Goal: Task Accomplishment & Management: Use online tool/utility

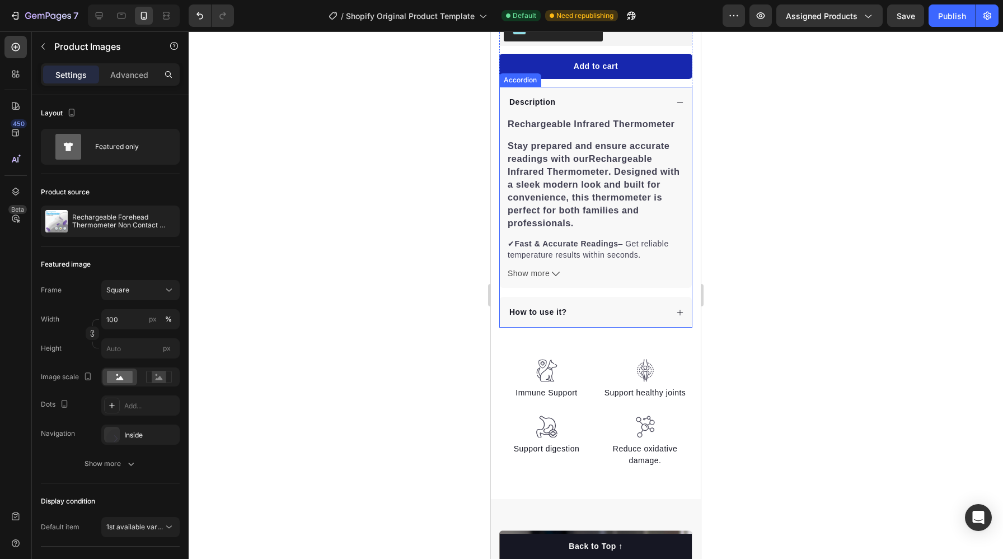
click at [582, 308] on div "How to use it?" at bounding box center [588, 311] width 160 height 15
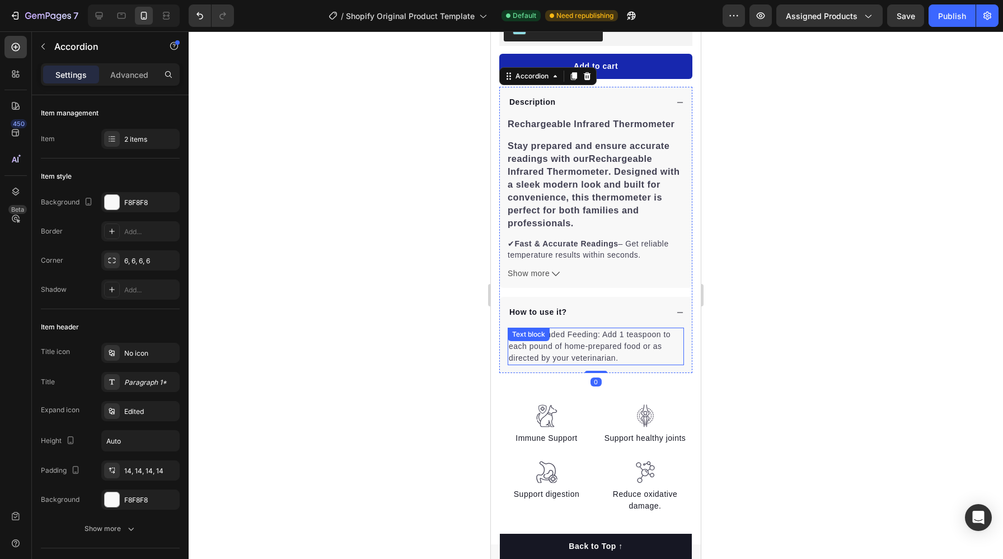
click at [622, 358] on p "Recommended Feeding: Add 1 teaspoon to each pound of home-prepared food or as d…" at bounding box center [596, 346] width 174 height 35
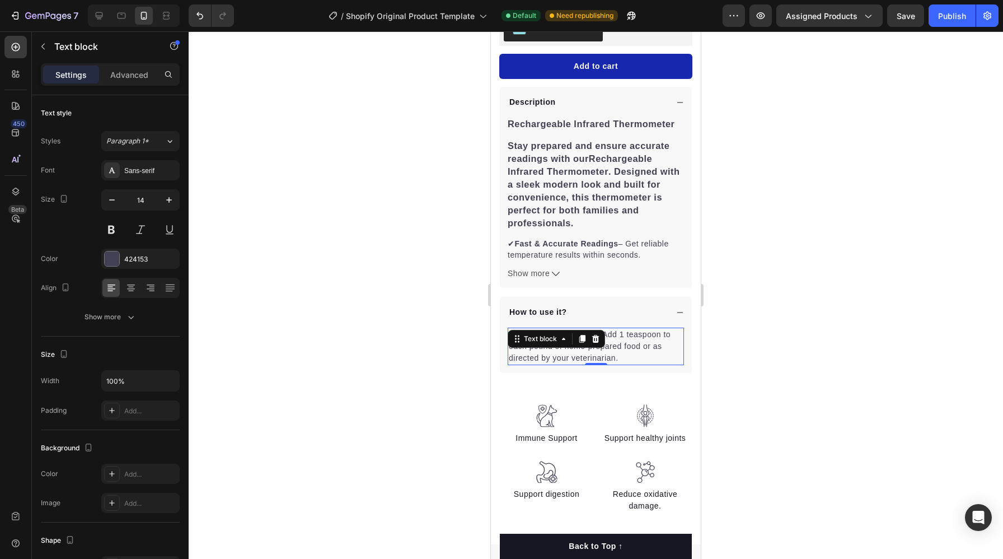
click at [622, 358] on p "Recommended Feeding: Add 1 teaspoon to each pound of home-prepared food or as d…" at bounding box center [596, 346] width 174 height 35
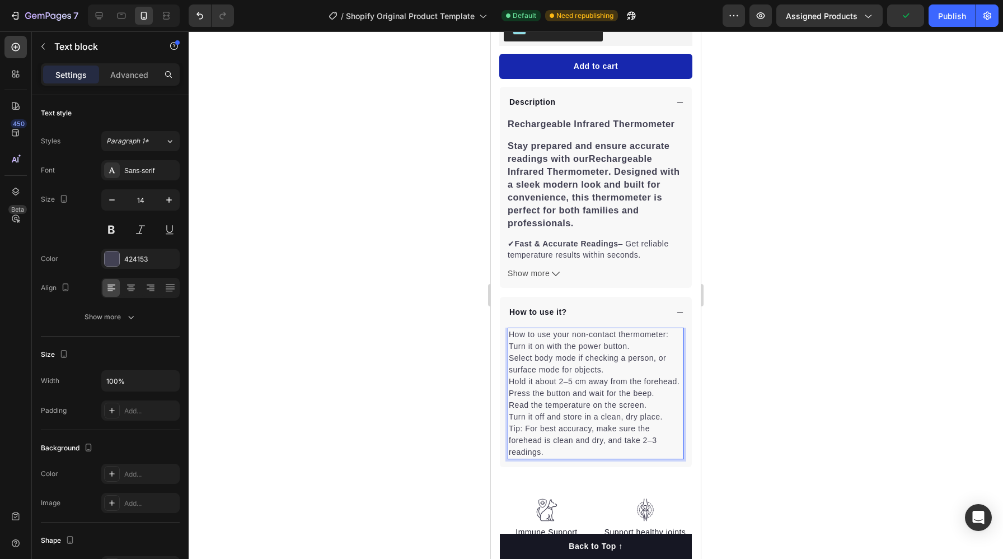
click at [510, 345] on p "Turn it on with the power button." at bounding box center [596, 346] width 174 height 12
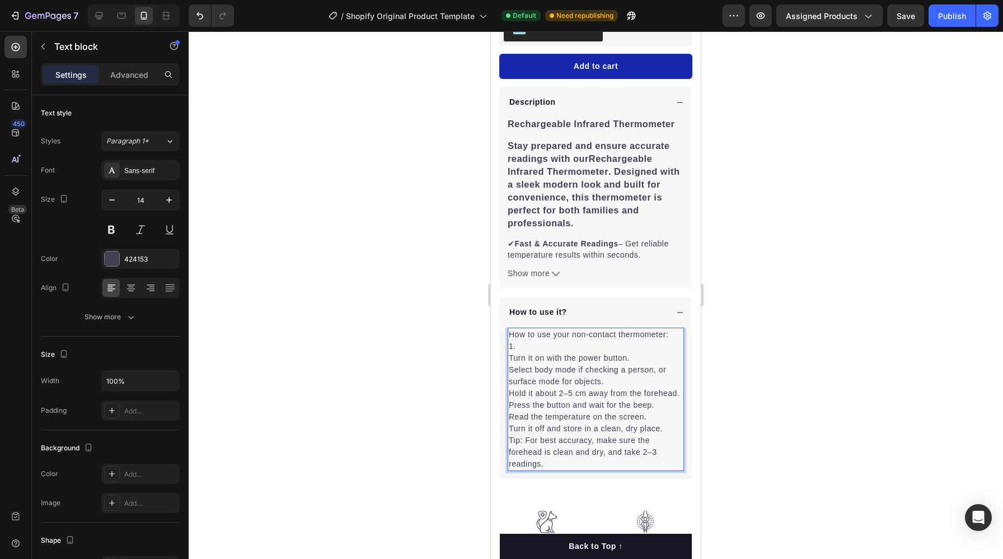
click at [511, 356] on p "Turn it on with the power button." at bounding box center [596, 358] width 174 height 12
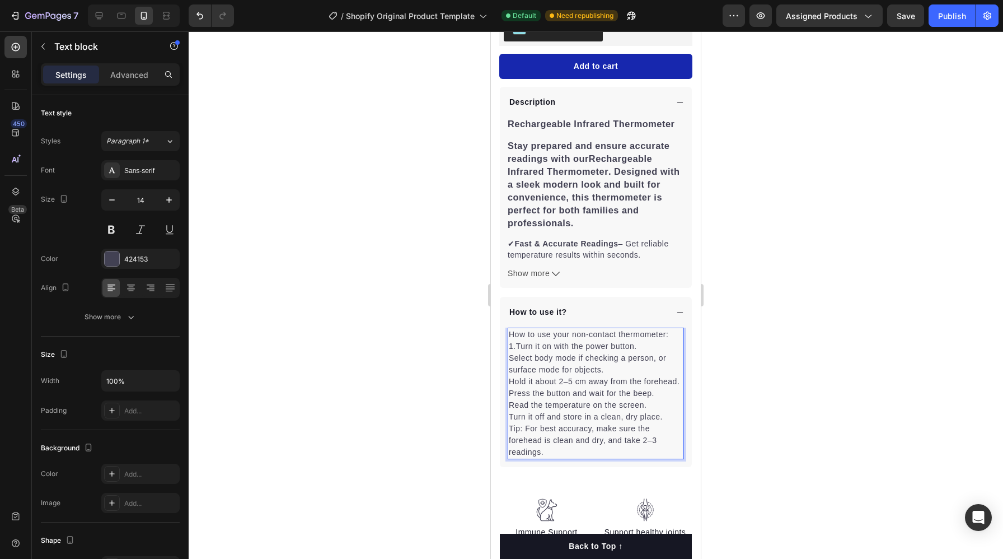
click at [643, 346] on p "1.Turn it on with the power button." at bounding box center [596, 346] width 174 height 12
click at [509, 361] on p "Select body mode if checking a person, or surface mode for objects." at bounding box center [596, 364] width 174 height 24
click at [510, 382] on p "Hold it about 2–5 cm away from the forehead." at bounding box center [596, 382] width 174 height 12
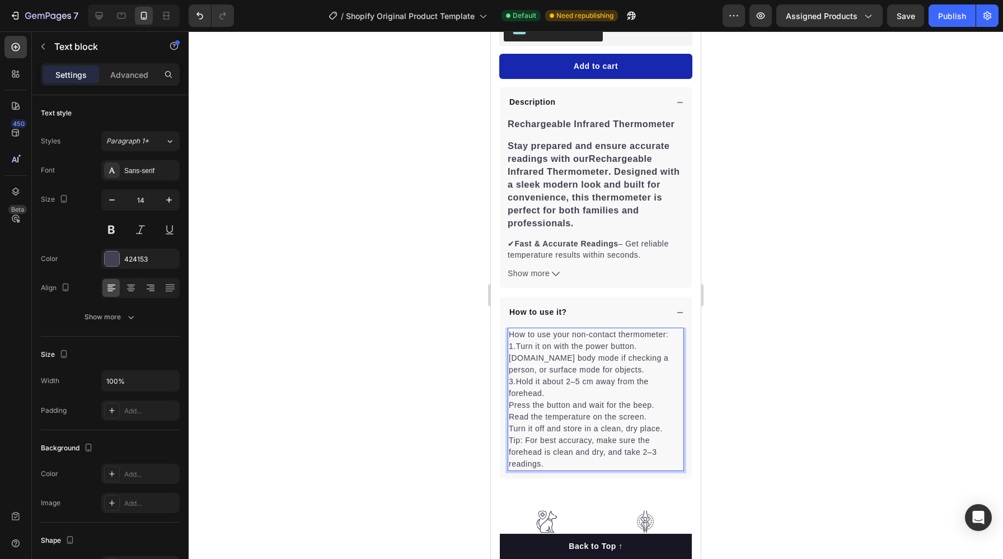
click at [510, 404] on p "Press the button and wait for the beep." at bounding box center [596, 405] width 174 height 12
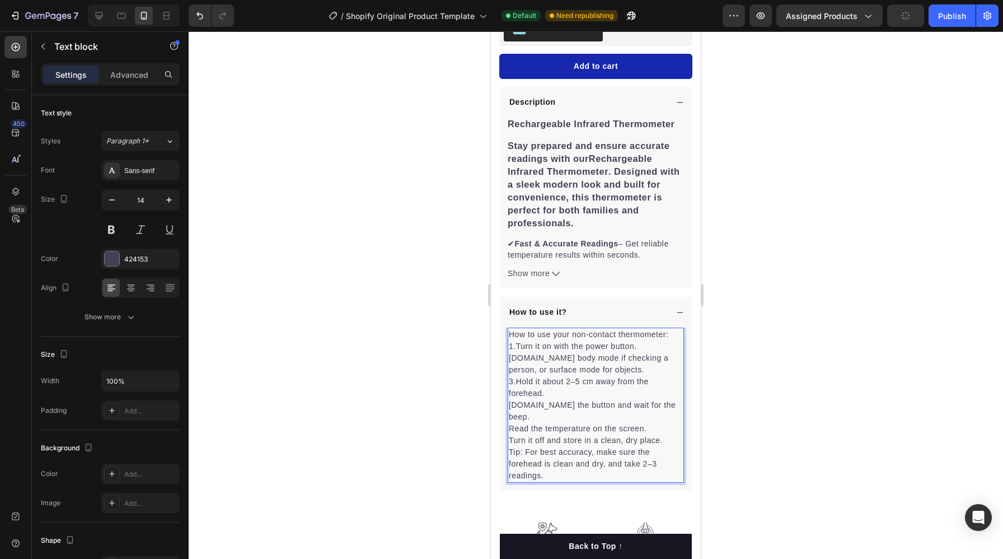
click at [509, 423] on p "Read the temperature on the screen." at bounding box center [596, 429] width 174 height 12
click at [663, 446] on p "Turn it off and store in a clean, dry place." at bounding box center [596, 452] width 174 height 12
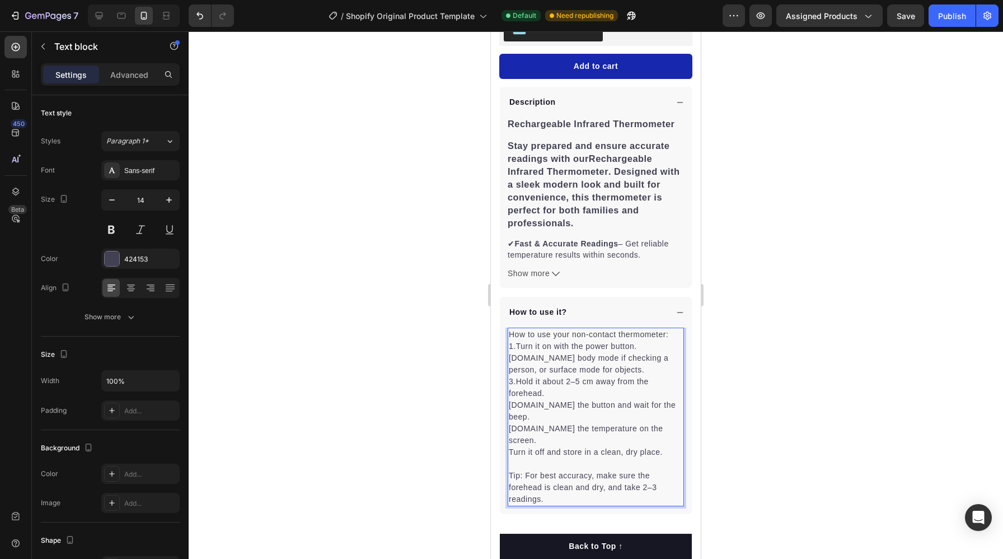
click at [638, 343] on p "1.Turn it on with the power button." at bounding box center [596, 346] width 174 height 12
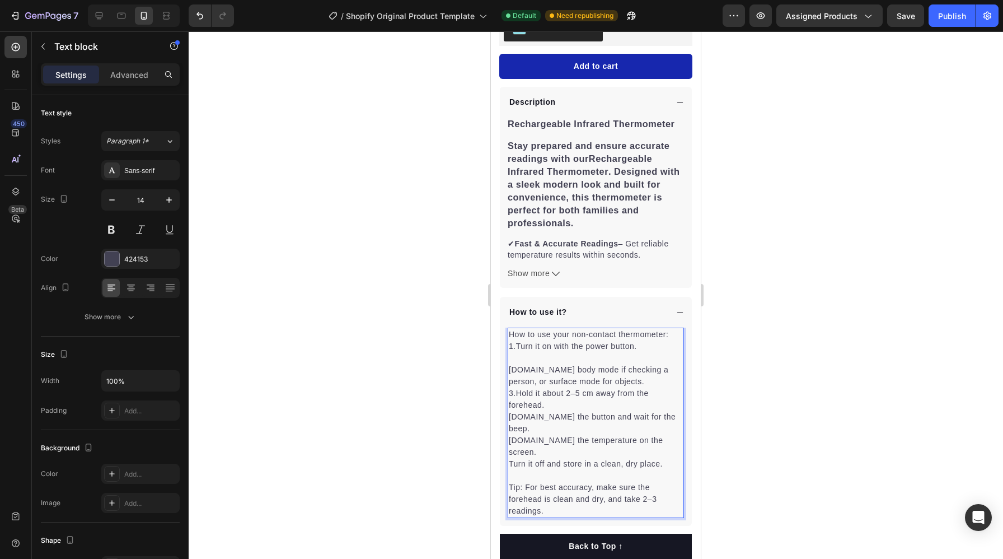
click at [612, 381] on p "[DOMAIN_NAME] body mode if checking a person, or surface mode for objects." at bounding box center [596, 376] width 174 height 24
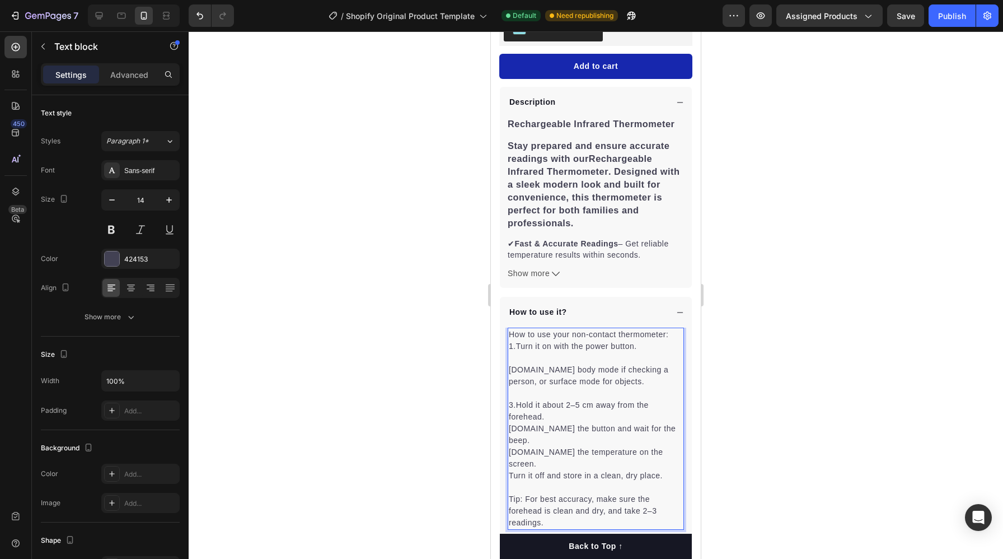
click at [593, 412] on p "3.Hold it about 2–5 cm away from the forehead." at bounding box center [596, 411] width 174 height 24
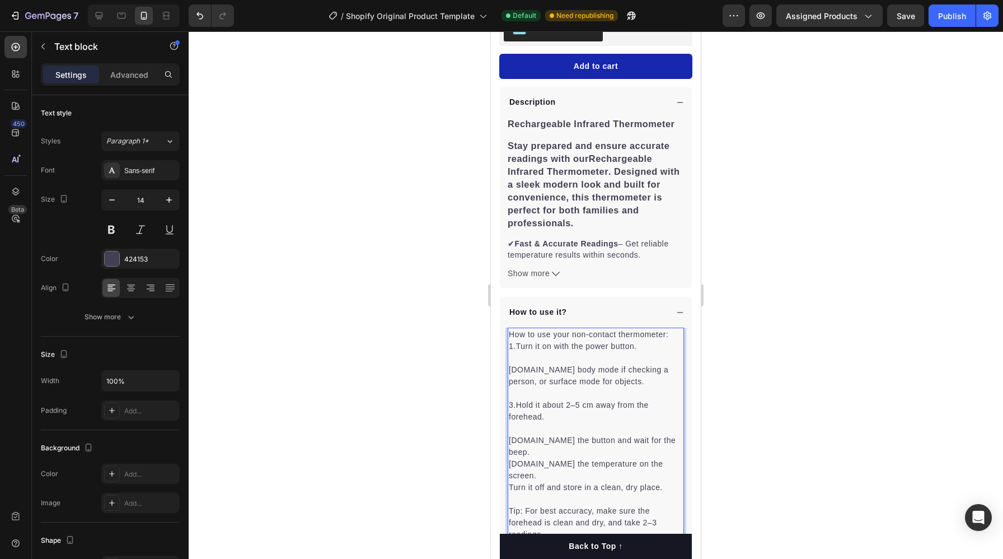
click at [664, 442] on p "[DOMAIN_NAME] the button and wait for the beep." at bounding box center [596, 446] width 174 height 24
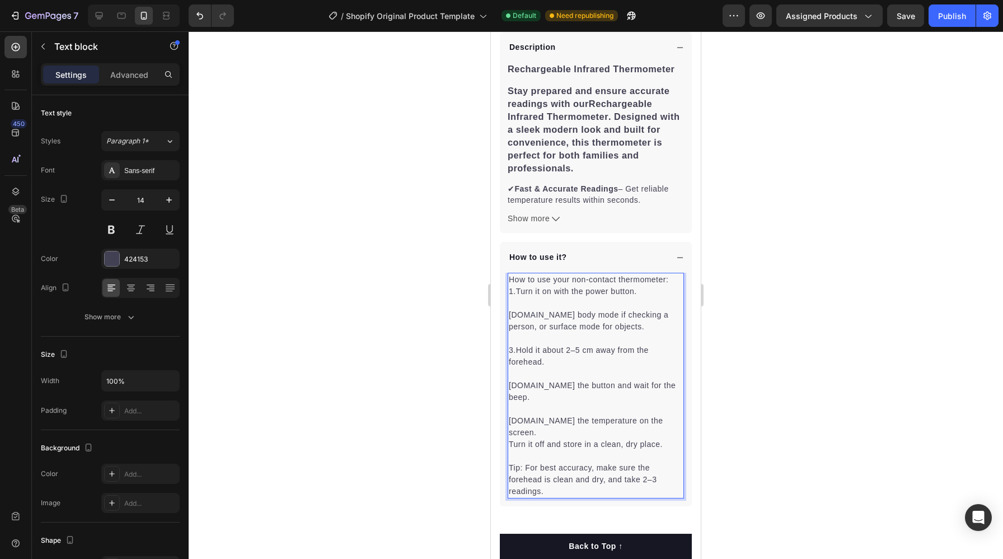
scroll to position [627, 0]
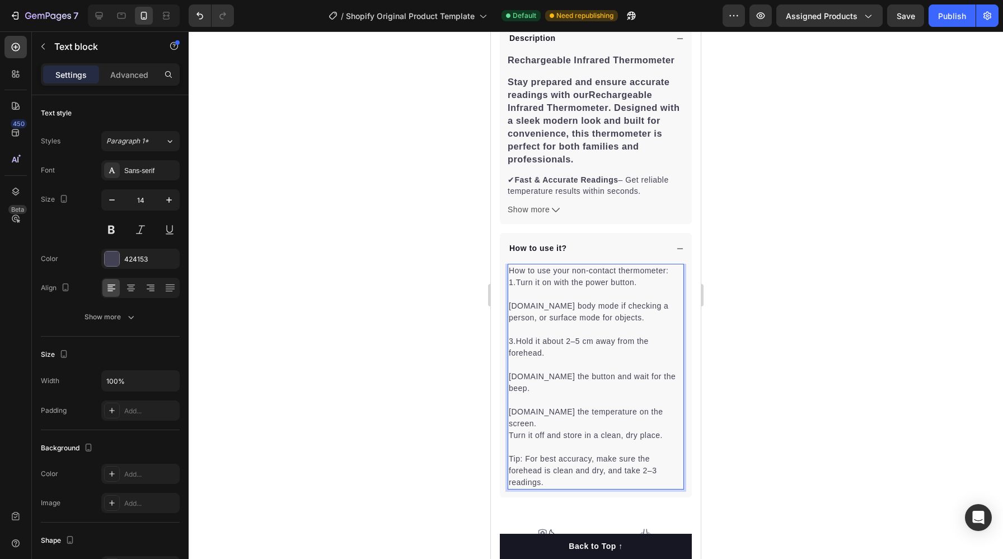
click at [652, 453] on p "Tip: For best accuracy, make sure the forehead is clean and dry, and take 2–3 r…" at bounding box center [596, 470] width 174 height 35
click at [598, 250] on div "How to use it?" at bounding box center [588, 248] width 160 height 15
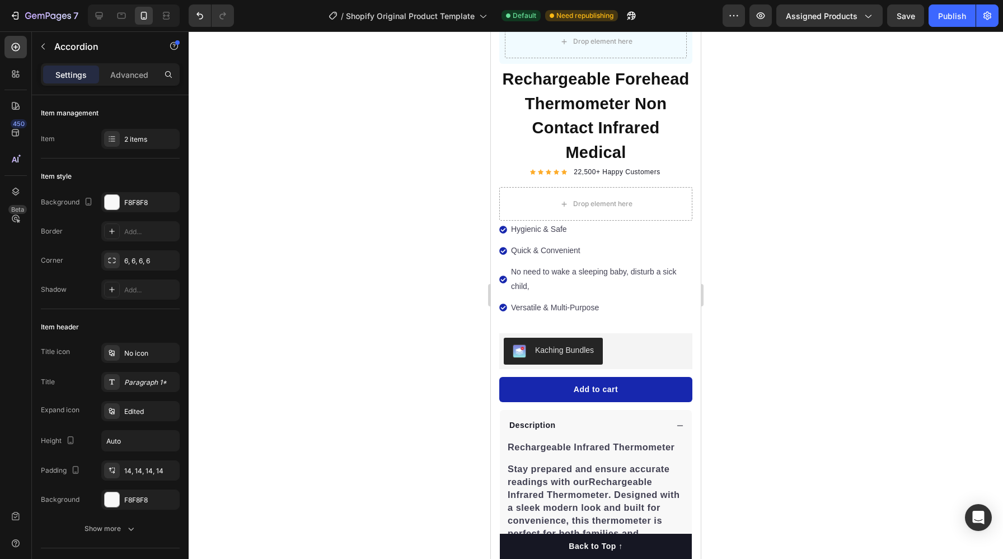
scroll to position [232, 0]
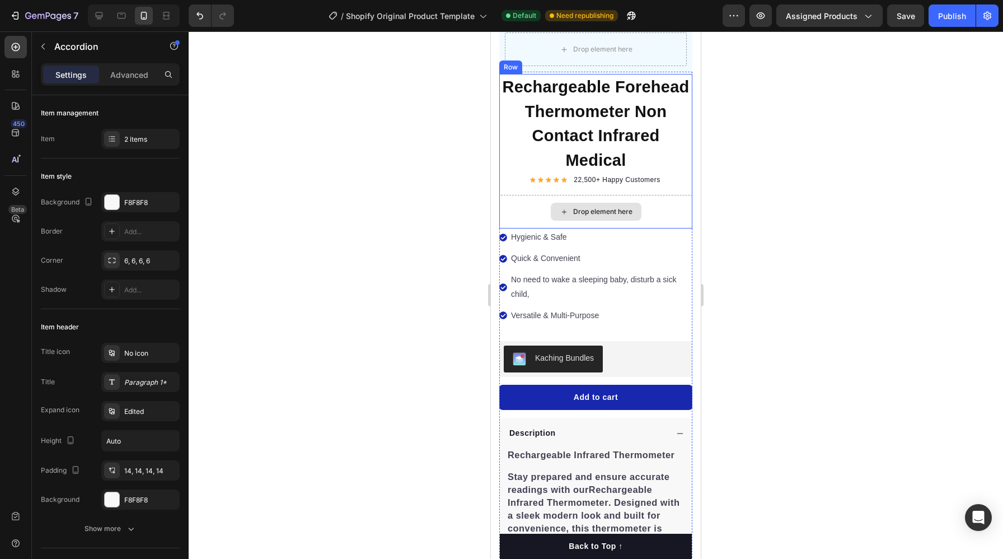
click at [514, 203] on div "Drop element here" at bounding box center [595, 212] width 193 height 34
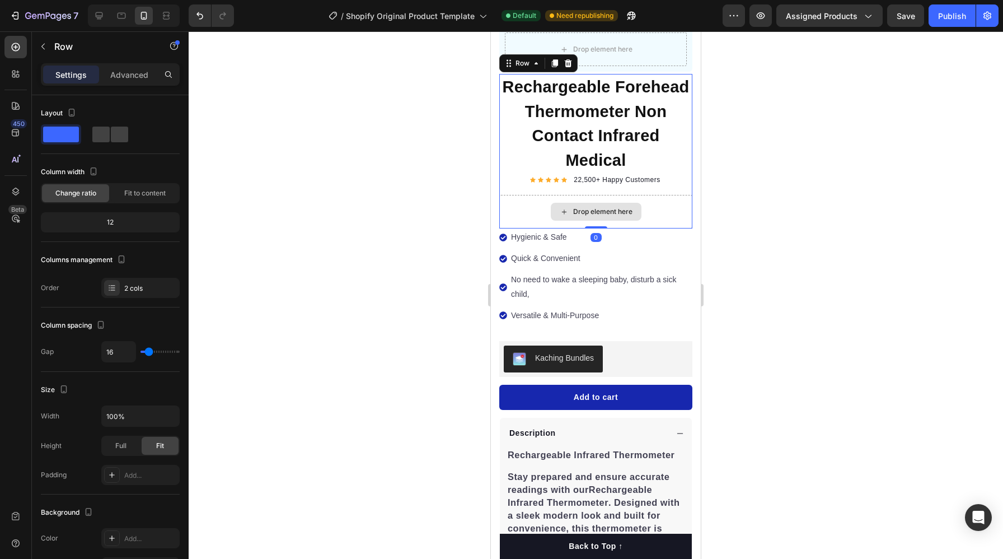
click at [514, 203] on div "Drop element here" at bounding box center [595, 212] width 193 height 34
click at [651, 209] on div "Drop element here" at bounding box center [595, 212] width 193 height 34
click at [620, 216] on div "Drop element here" at bounding box center [596, 212] width 91 height 18
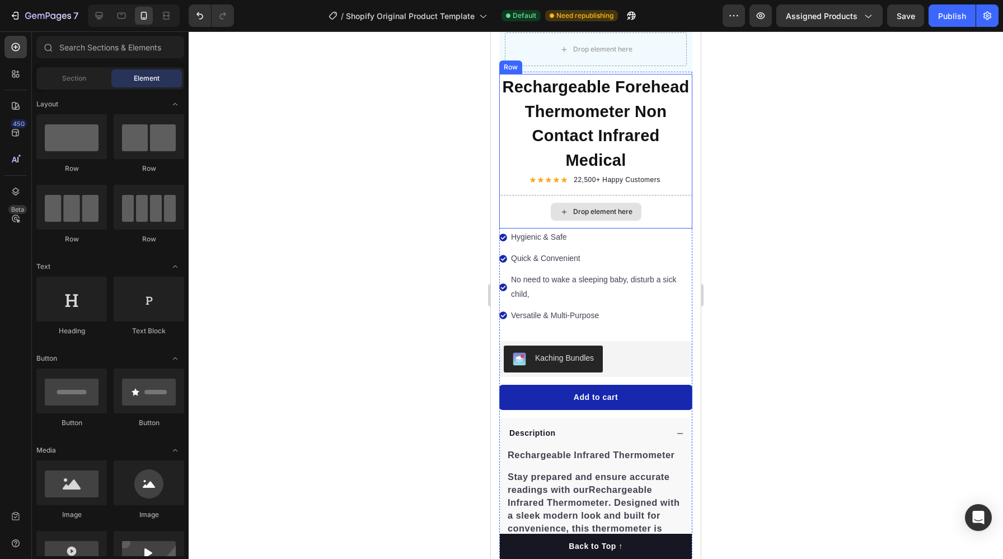
click at [606, 212] on div "Drop element here" at bounding box center [602, 211] width 59 height 9
click at [590, 216] on div "Drop element here" at bounding box center [596, 212] width 91 height 18
click at [603, 205] on div "Drop element here" at bounding box center [596, 212] width 91 height 18
click at [606, 210] on div "Drop element here" at bounding box center [602, 211] width 59 height 9
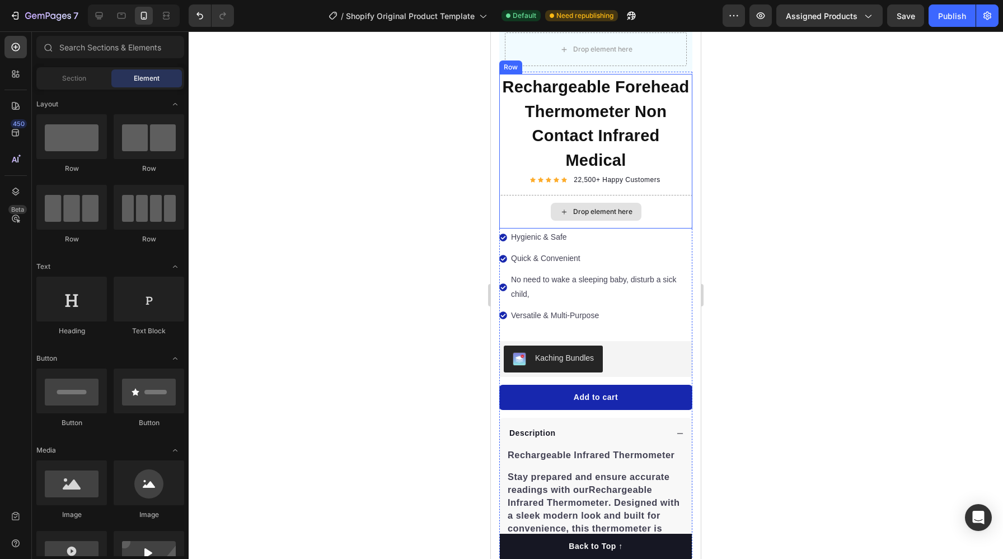
click at [606, 210] on div "Drop element here" at bounding box center [602, 211] width 59 height 9
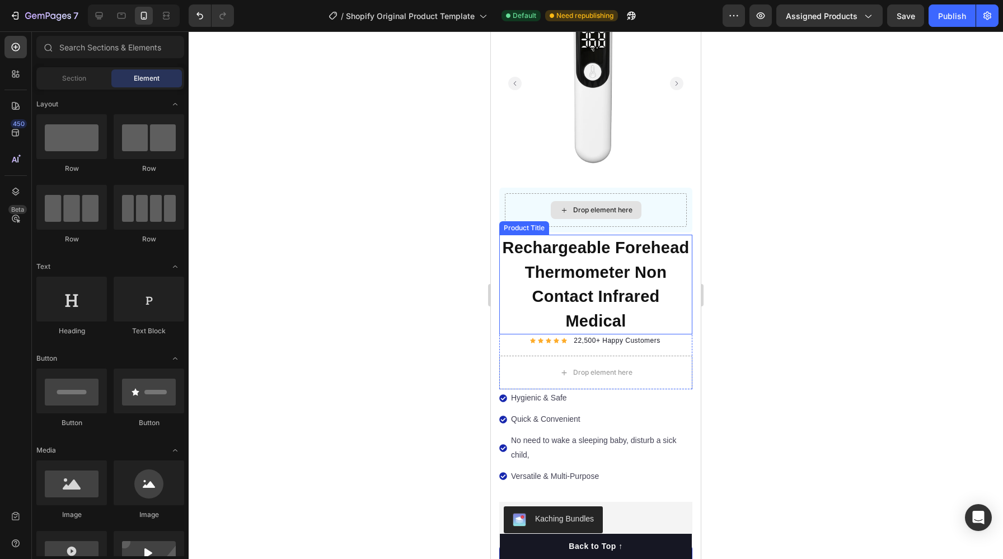
scroll to position [63, 0]
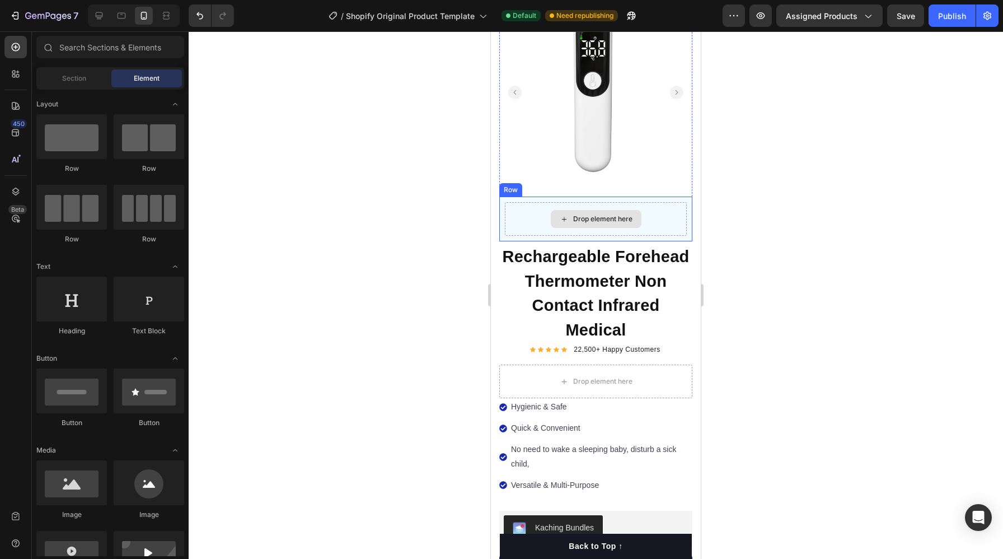
click at [520, 215] on div "Drop element here" at bounding box center [596, 219] width 182 height 34
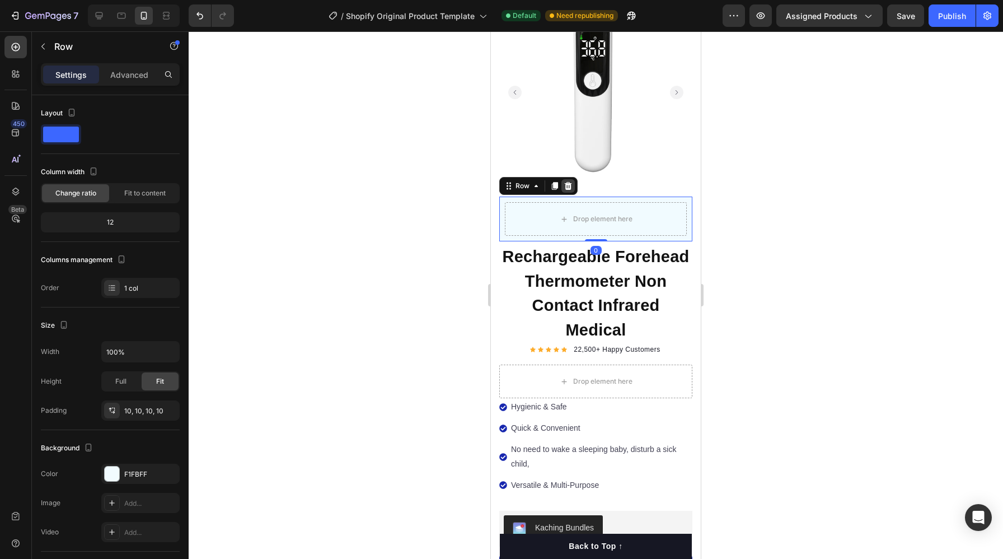
click at [568, 187] on icon at bounding box center [568, 186] width 7 height 8
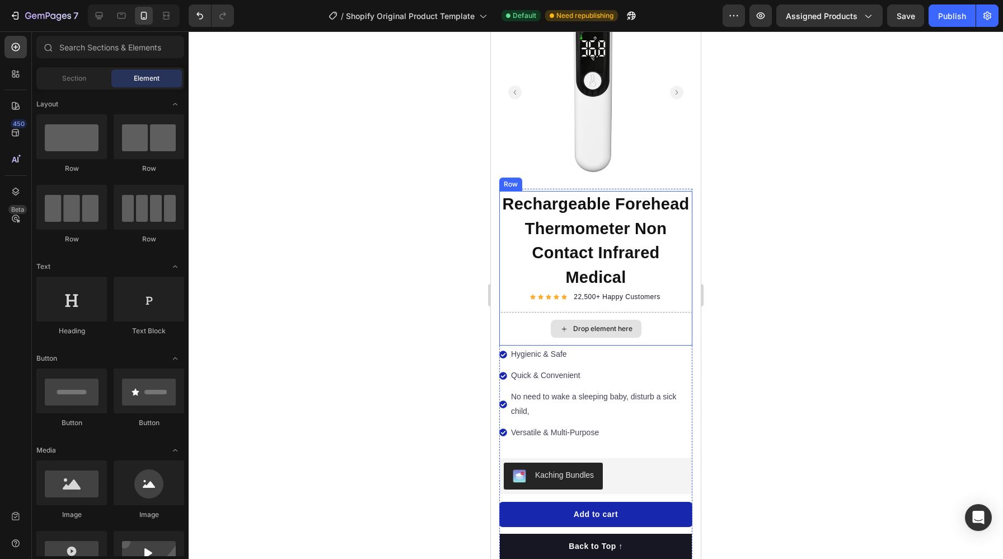
click at [531, 332] on div "Drop element here" at bounding box center [595, 329] width 193 height 34
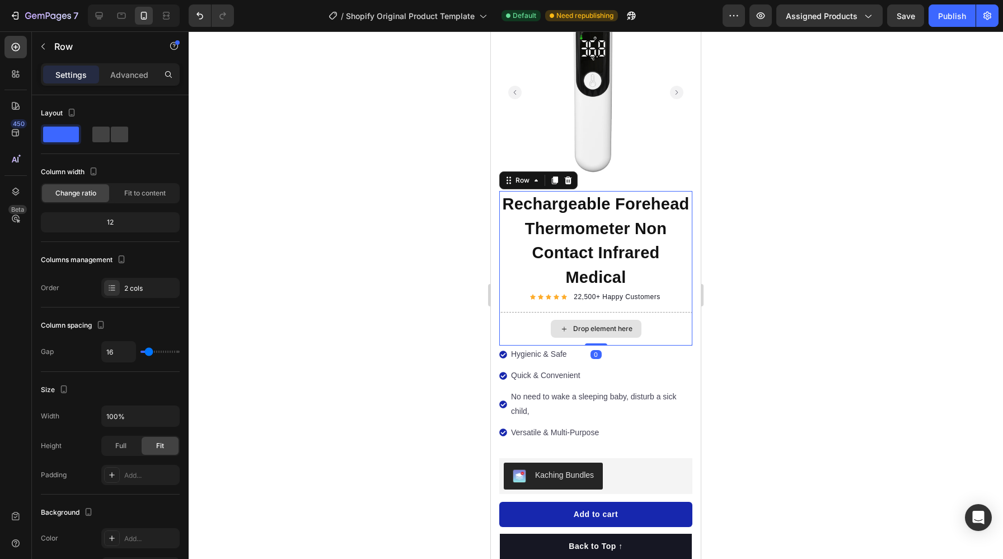
click at [657, 321] on div "Drop element here" at bounding box center [595, 329] width 193 height 34
click at [623, 329] on div "Drop element here" at bounding box center [602, 328] width 59 height 9
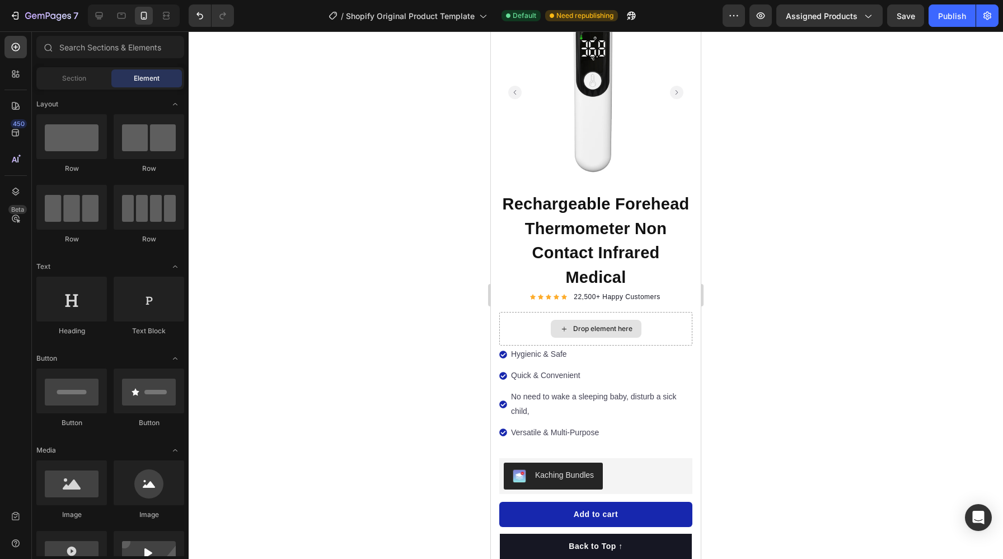
click at [623, 329] on div "Drop element here" at bounding box center [602, 328] width 59 height 9
click at [655, 335] on div "Drop element here" at bounding box center [595, 329] width 193 height 34
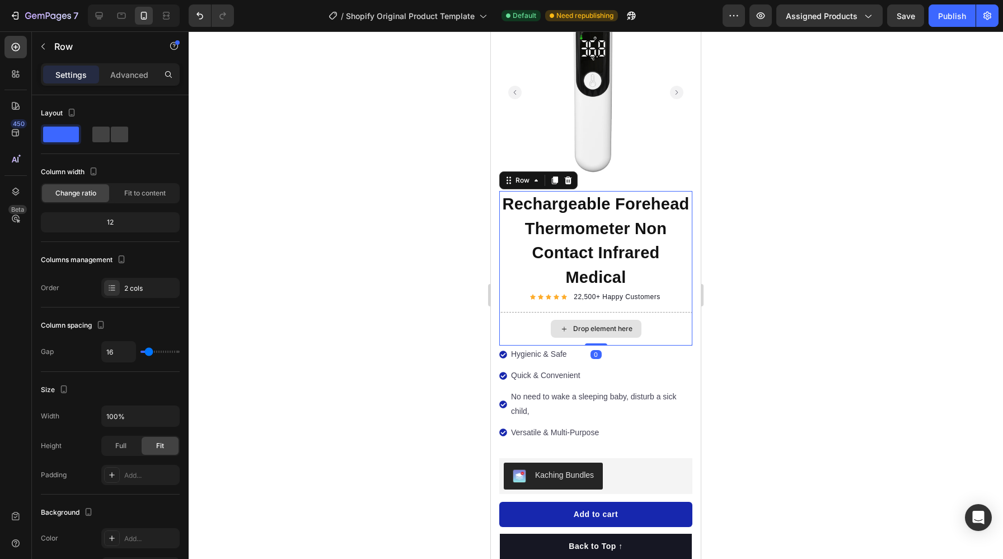
click at [655, 335] on div "Drop element here" at bounding box center [595, 329] width 193 height 34
drag, startPoint x: 593, startPoint y: 343, endPoint x: 592, endPoint y: 308, distance: 35.3
click at [592, 308] on div "Rechargeable Forehead Thermometer Non Contact Infrared Medical Product Title Ic…" at bounding box center [595, 268] width 193 height 154
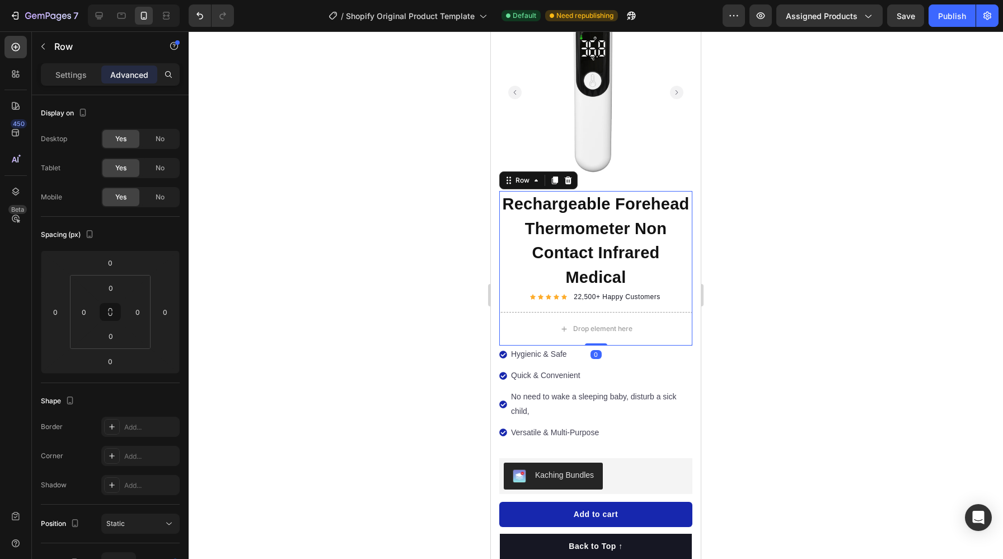
click at [462, 324] on div at bounding box center [596, 294] width 814 height 527
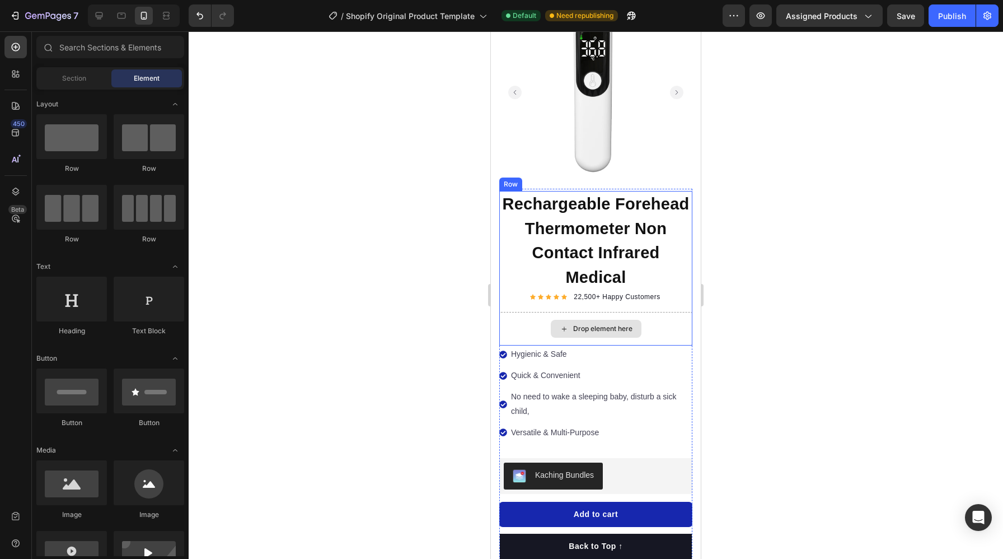
click at [671, 323] on div "Drop element here" at bounding box center [595, 329] width 193 height 34
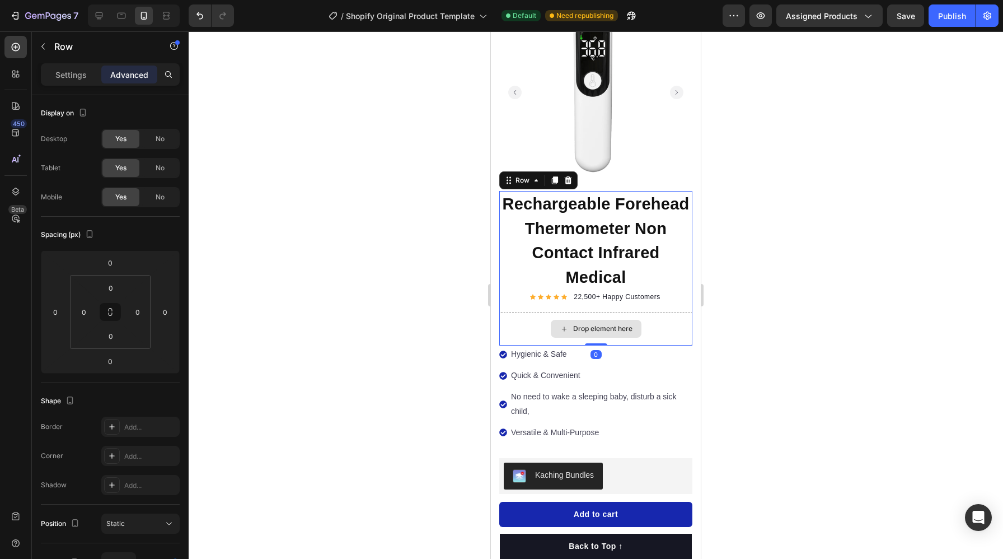
click at [671, 323] on div "Drop element here" at bounding box center [595, 329] width 193 height 34
click at [72, 68] on div "Settings" at bounding box center [71, 74] width 56 height 18
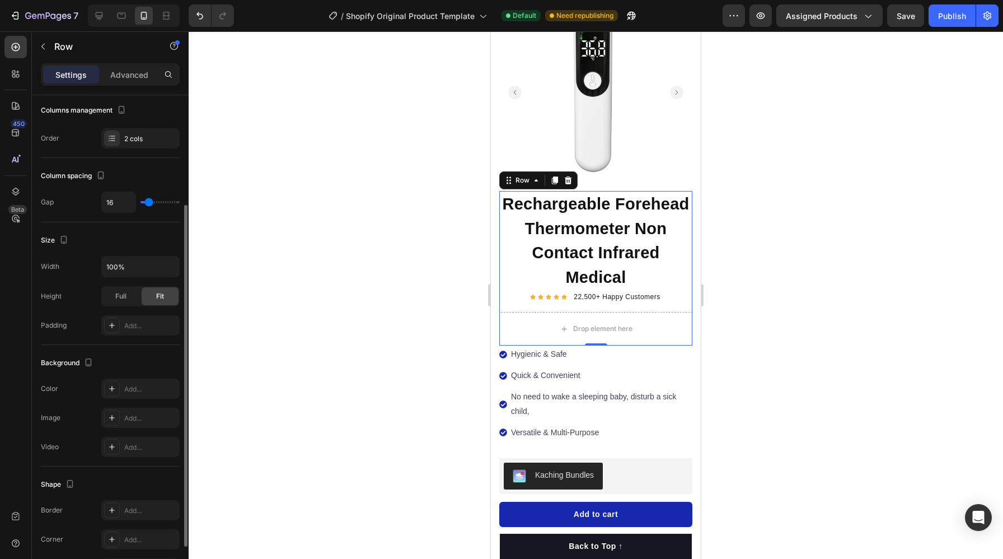
scroll to position [223, 0]
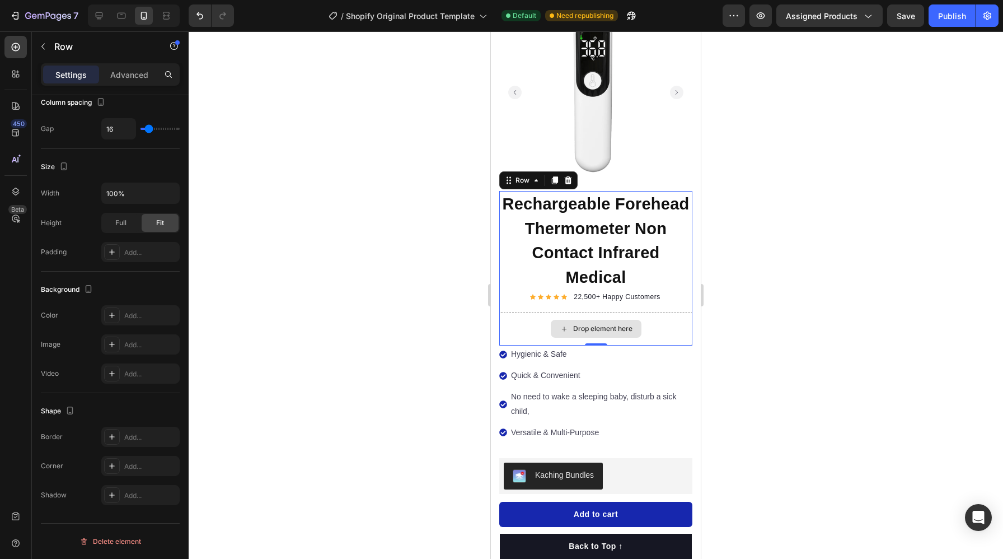
click at [523, 318] on div "Drop element here" at bounding box center [595, 329] width 193 height 34
click at [778, 382] on div at bounding box center [596, 294] width 814 height 527
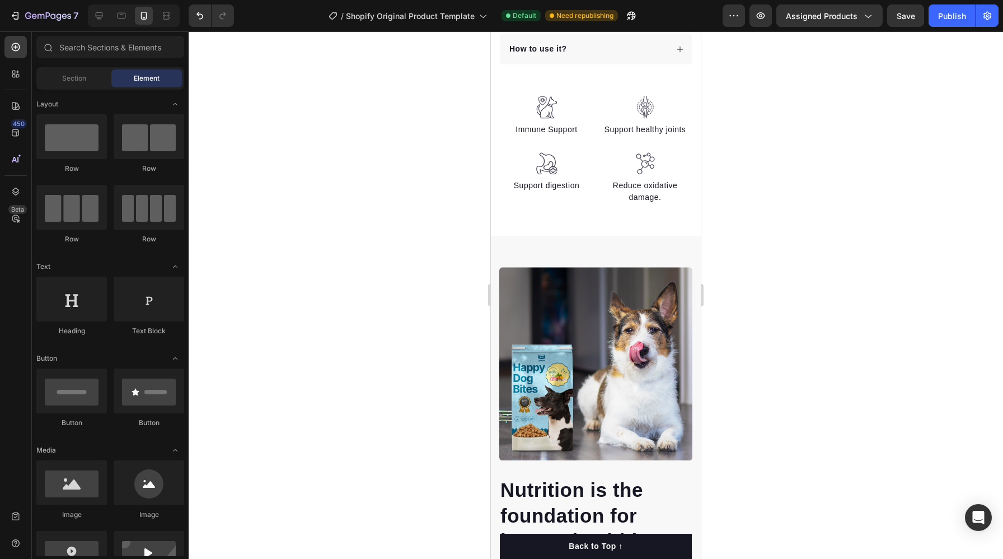
scroll to position [774, 0]
click at [594, 144] on div "Image Immune Support Text block Image Support digestion Text block Image Suppor…" at bounding box center [596, 149] width 210 height 109
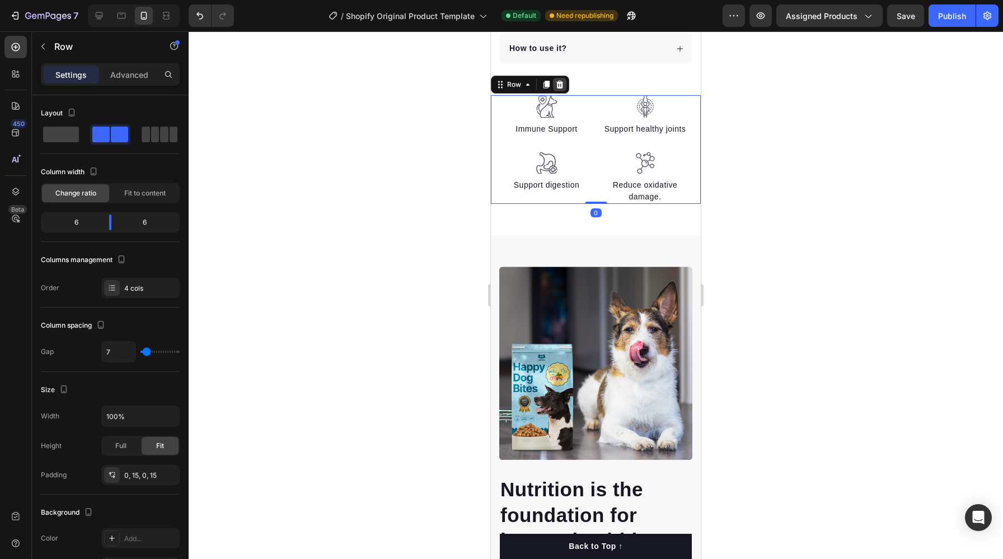
click at [559, 85] on icon at bounding box center [559, 85] width 7 height 8
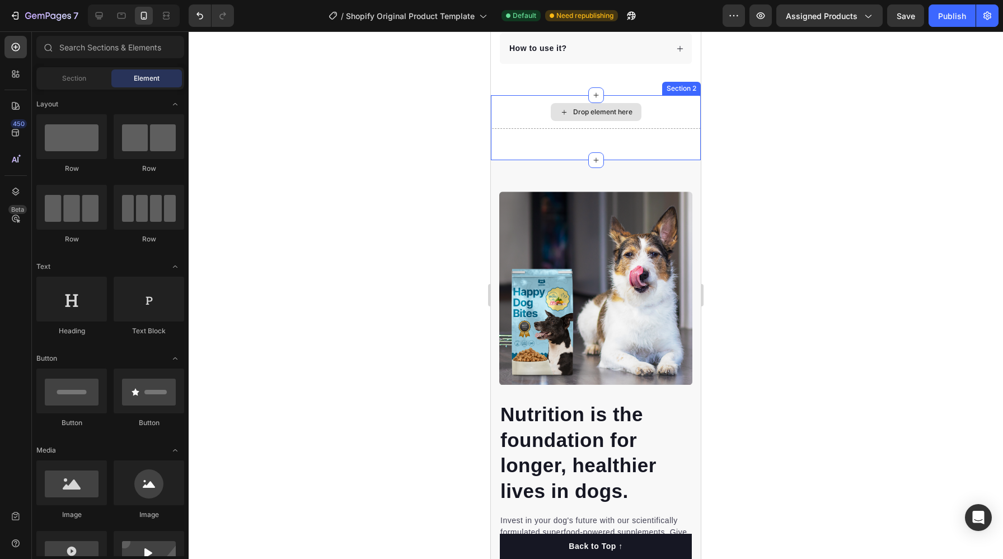
click at [541, 105] on div "Drop element here" at bounding box center [596, 112] width 210 height 34
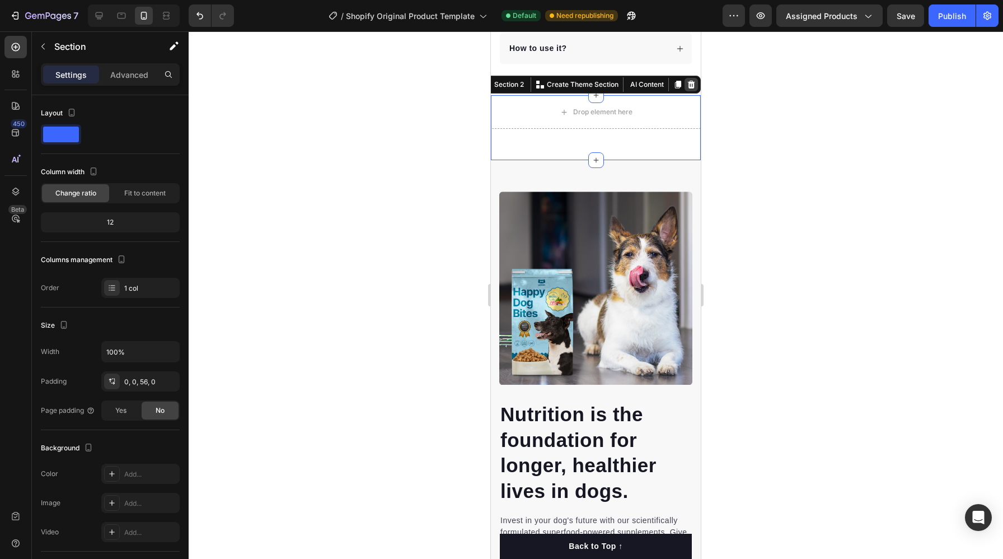
click at [692, 83] on icon at bounding box center [691, 85] width 7 height 8
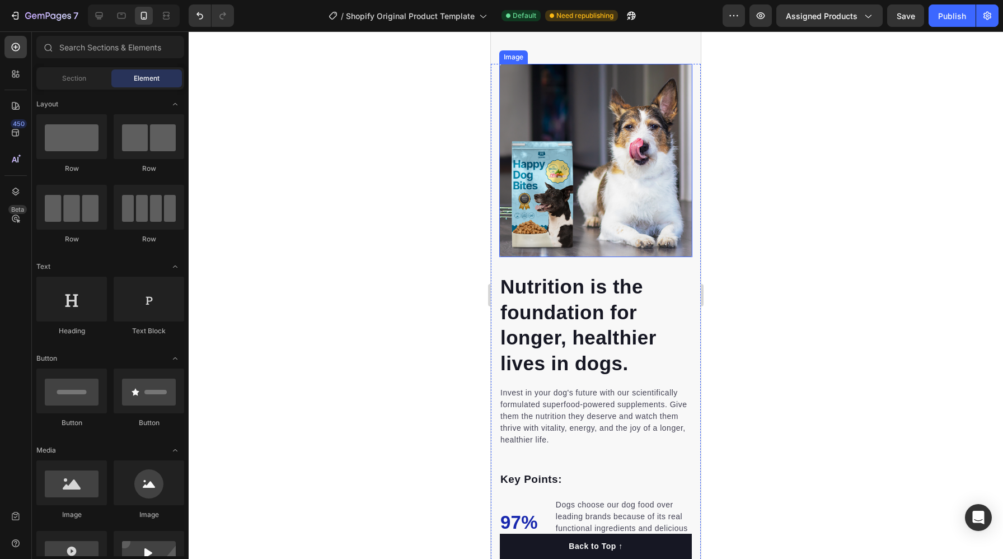
scroll to position [840, 0]
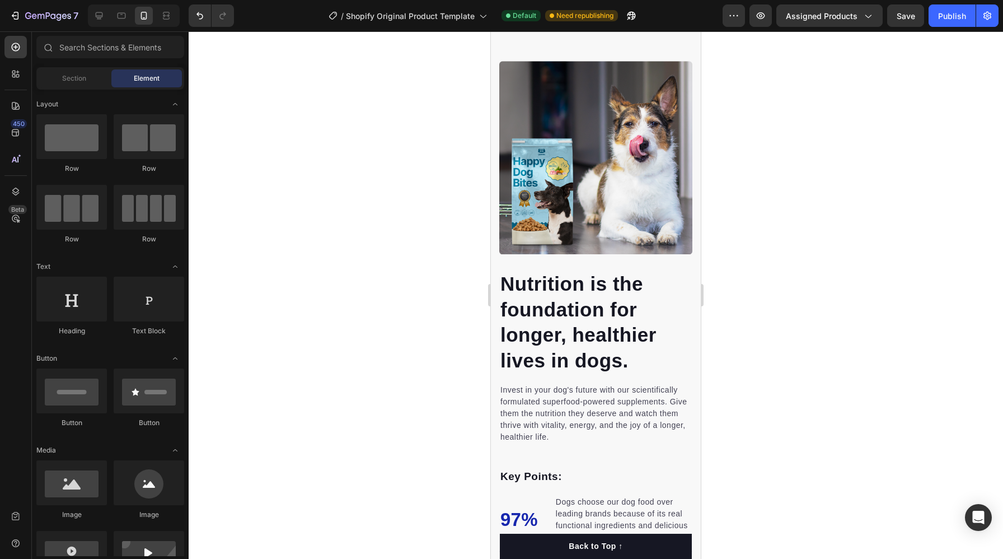
click at [460, 167] on div at bounding box center [596, 294] width 814 height 527
click at [607, 99] on img at bounding box center [595, 157] width 193 height 193
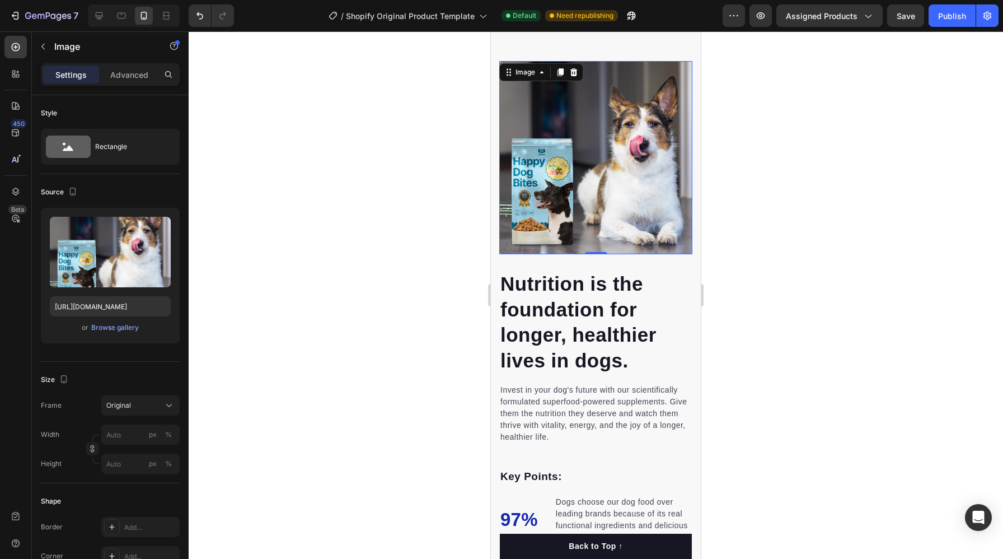
click at [833, 150] on div at bounding box center [596, 294] width 814 height 527
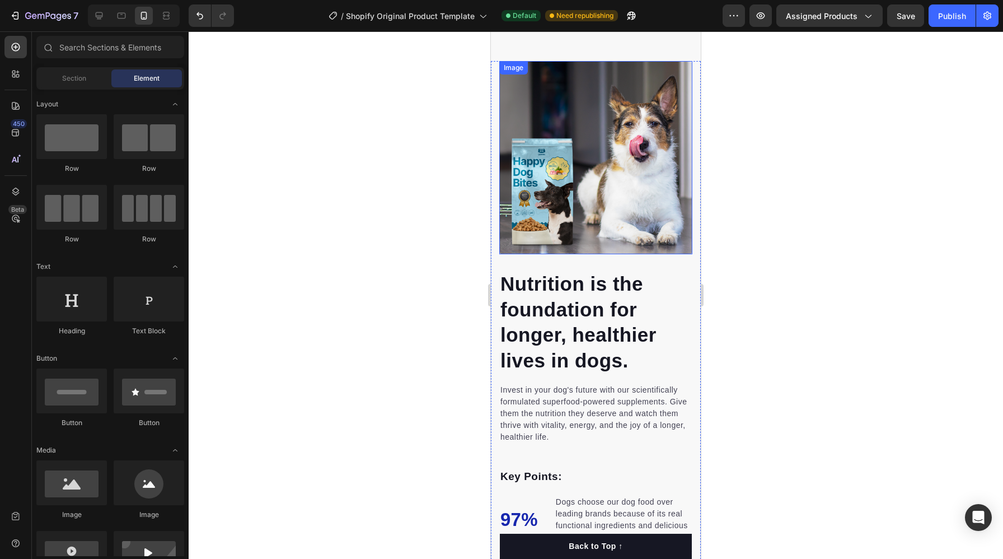
click at [546, 88] on img at bounding box center [595, 157] width 193 height 193
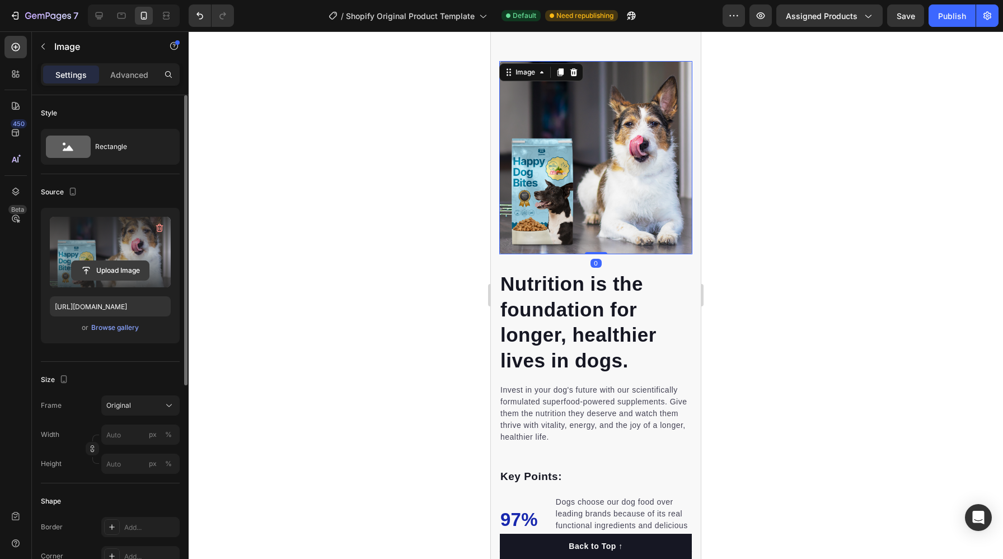
click at [109, 268] on input "file" at bounding box center [110, 270] width 77 height 19
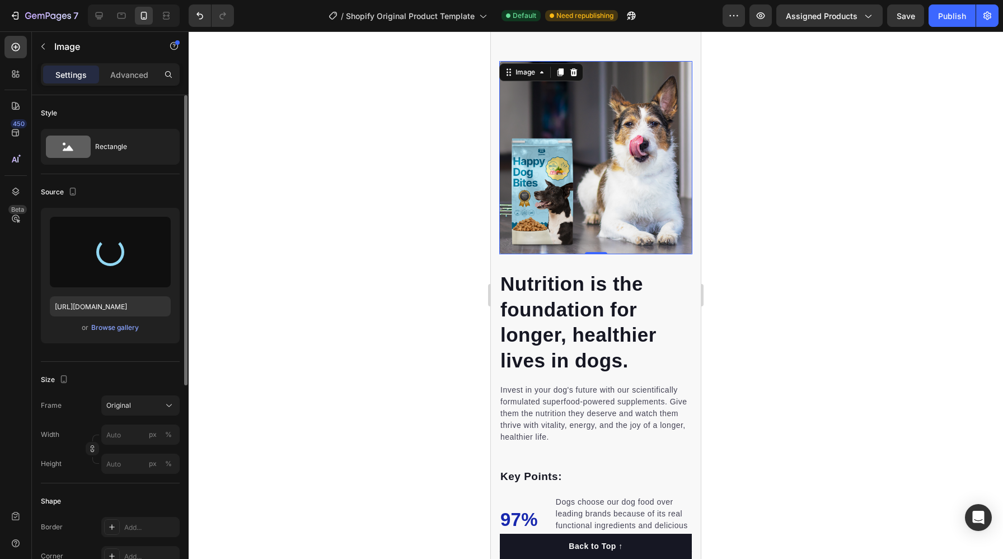
type input "[URL][DOMAIN_NAME]"
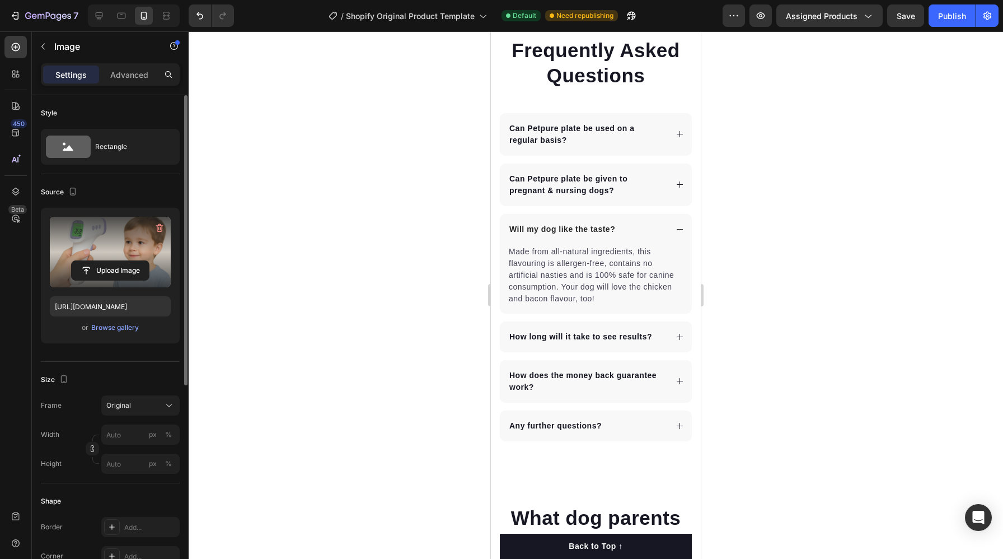
scroll to position [3023, 0]
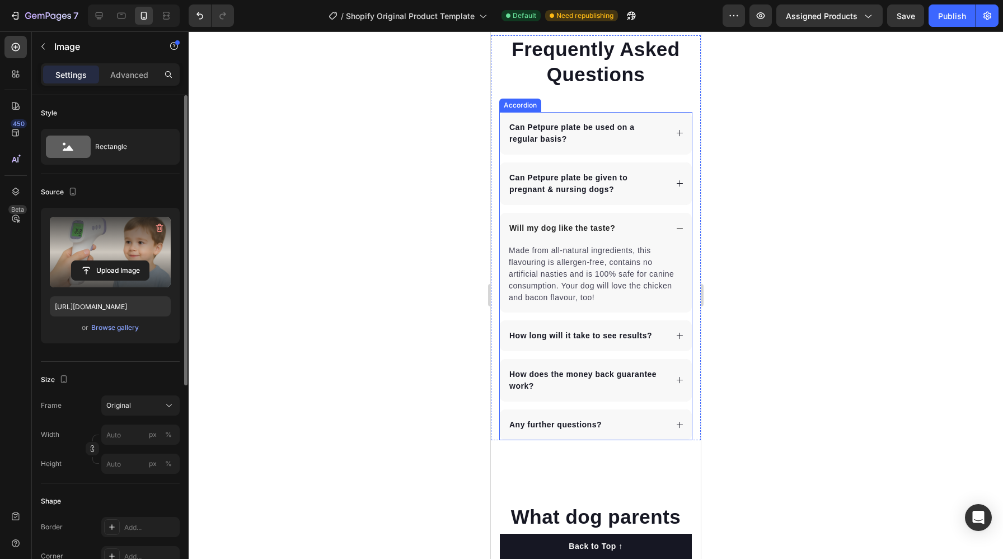
click at [622, 234] on div "Will my dog like the taste?" at bounding box center [587, 228] width 159 height 15
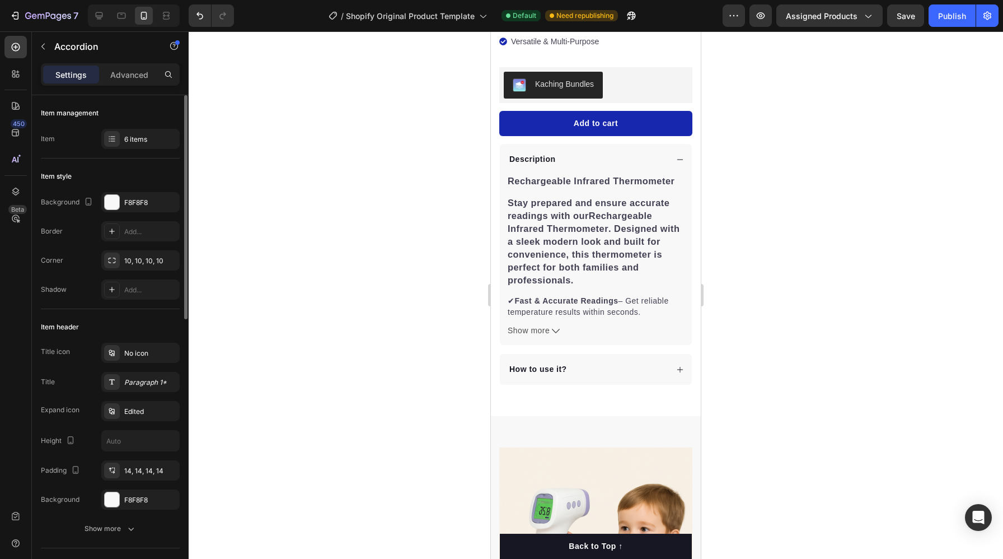
scroll to position [456, 0]
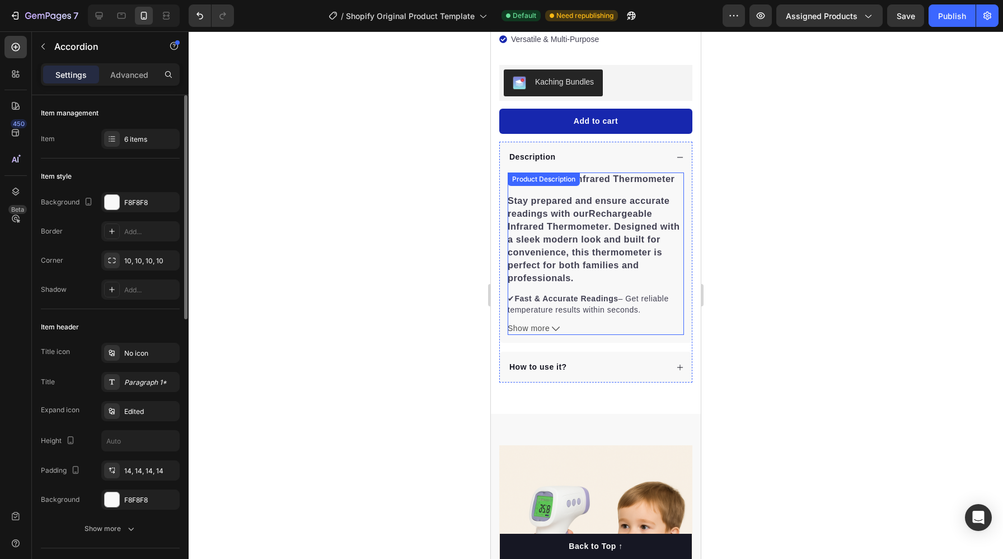
click at [550, 327] on span "Show more" at bounding box center [529, 328] width 42 height 12
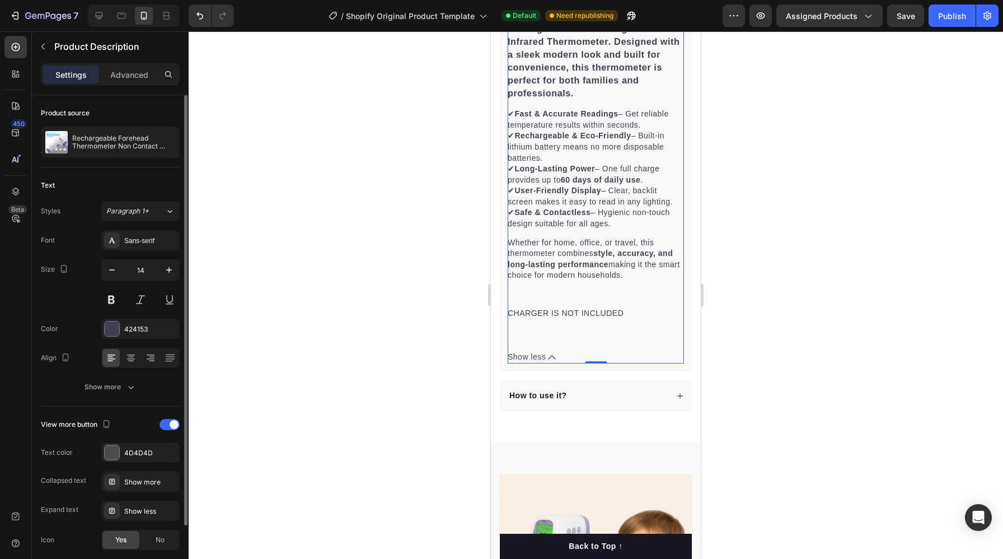
scroll to position [647, 0]
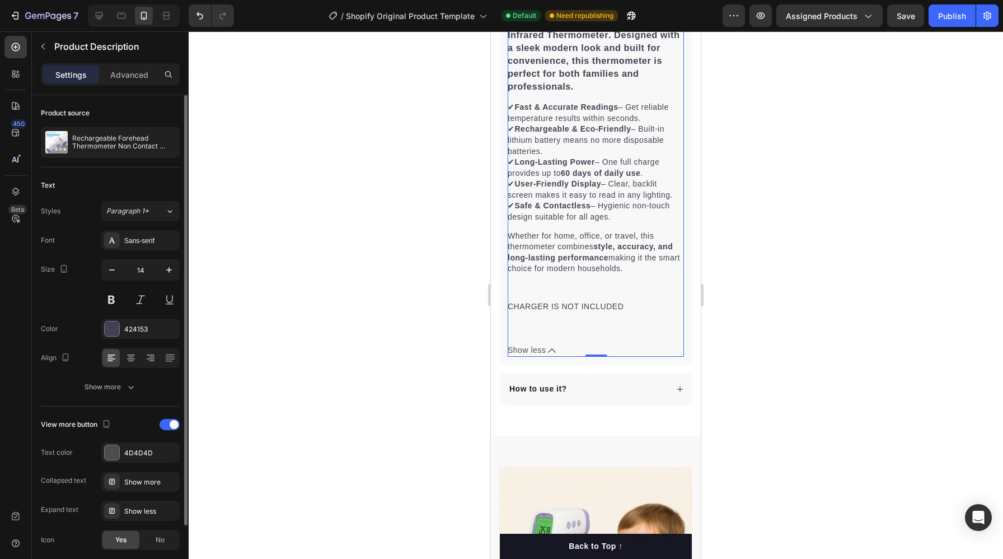
click at [546, 349] on button "Show less" at bounding box center [596, 350] width 176 height 12
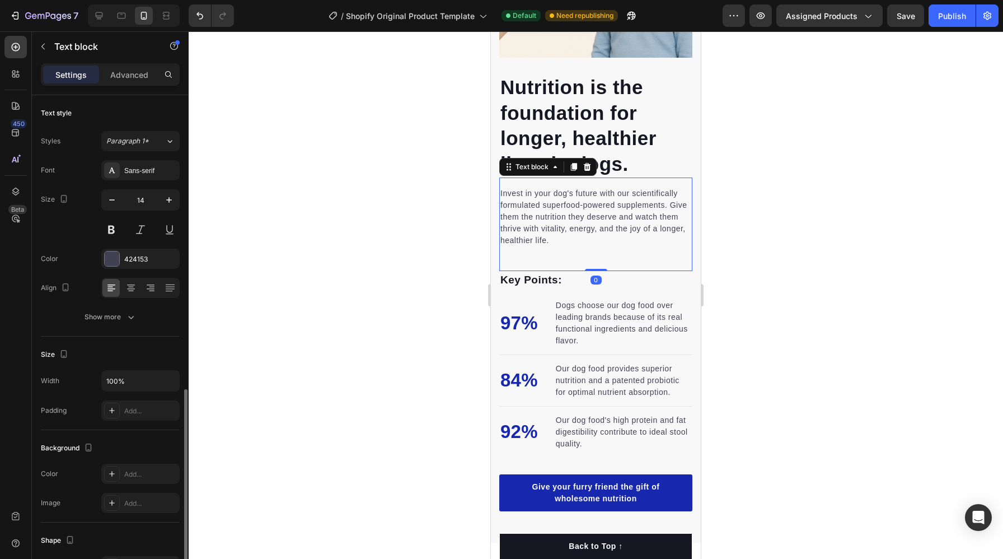
scroll to position [168, 0]
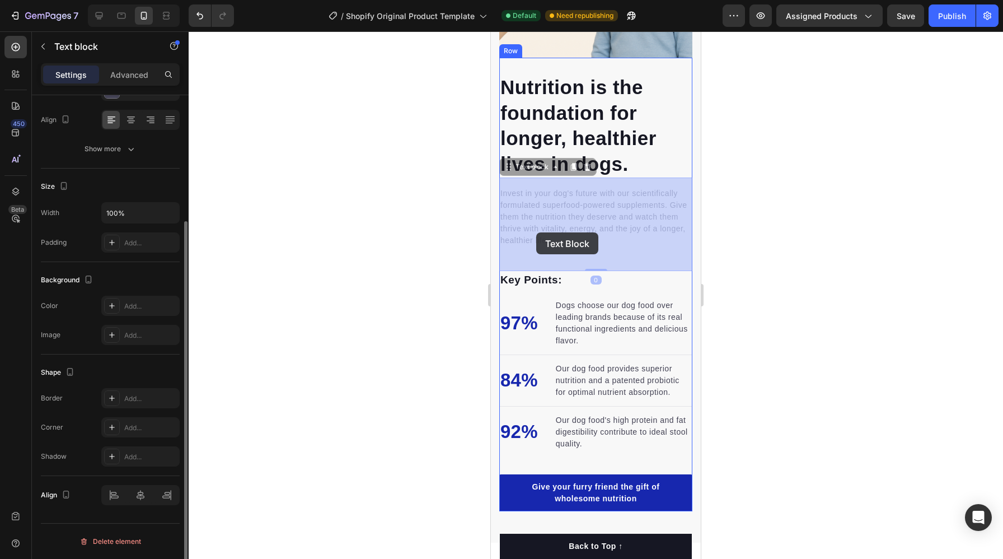
drag, startPoint x: 554, startPoint y: 250, endPoint x: 547, endPoint y: 241, distance: 11.5
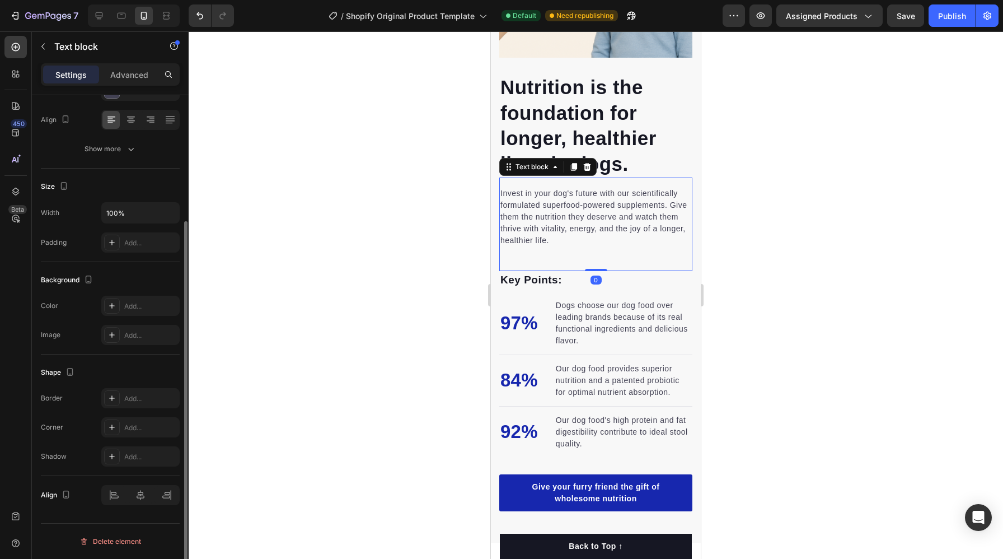
click at [547, 241] on p "Invest in your dog's future with our scientifically formulated superfood-powere…" at bounding box center [595, 216] width 191 height 59
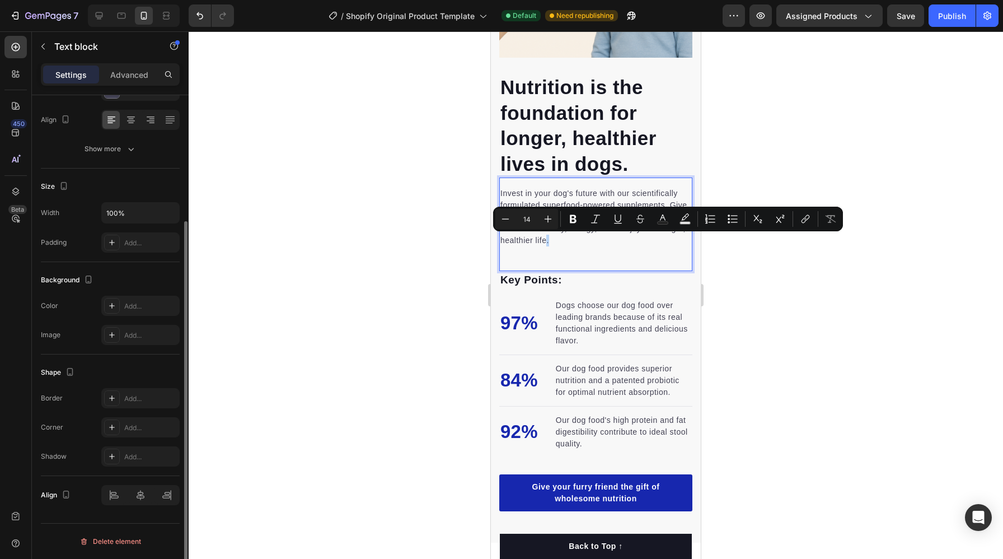
click at [549, 244] on p "Invest in your dog's future with our scientifically formulated superfood-powere…" at bounding box center [595, 216] width 191 height 59
click at [550, 244] on p "Invest in your dog's future with our scientifically formulated superfood-powere…" at bounding box center [595, 216] width 191 height 59
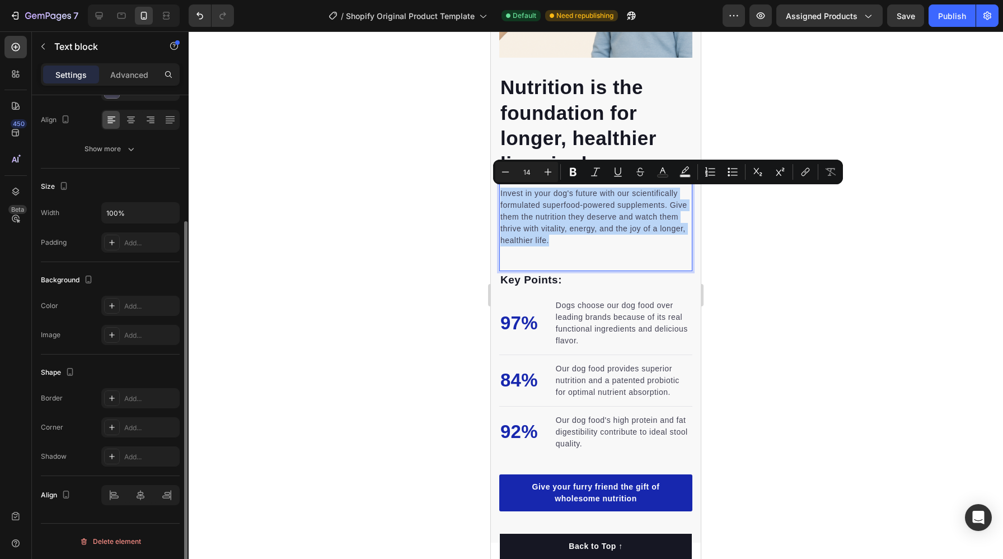
drag, startPoint x: 553, startPoint y: 241, endPoint x: 501, endPoint y: 193, distance: 70.9
click at [501, 193] on p "Invest in your dog's future with our scientifically formulated superfood-powere…" at bounding box center [595, 216] width 191 height 59
click at [576, 126] on p "Nutrition is the foundation for longer, healthier lives in dogs." at bounding box center [595, 125] width 191 height 102
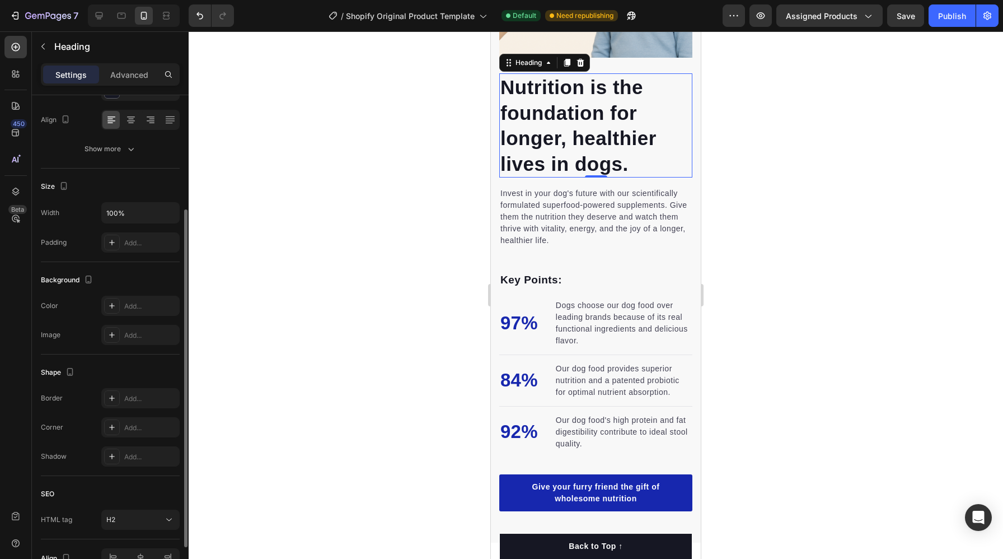
scroll to position [0, 0]
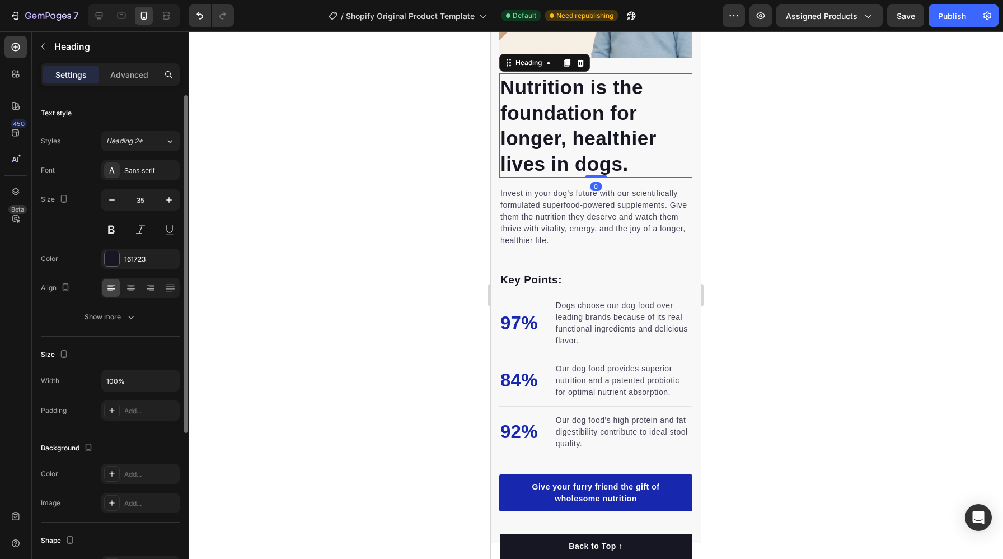
click at [625, 163] on p "Nutrition is the foundation for longer, healthier lives in dogs." at bounding box center [595, 125] width 191 height 102
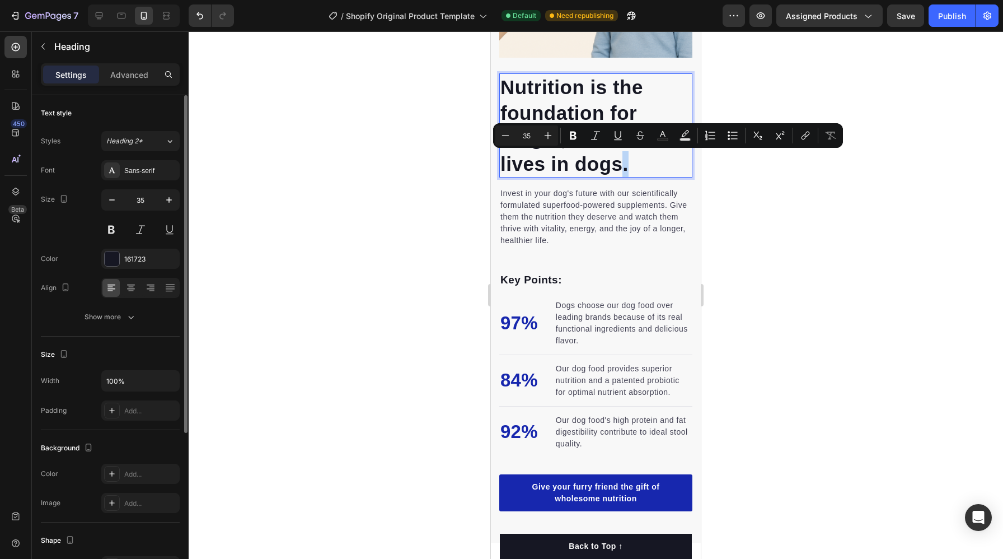
click at [625, 163] on p "Nutrition is the foundation for longer, healthier lives in dogs." at bounding box center [595, 125] width 191 height 102
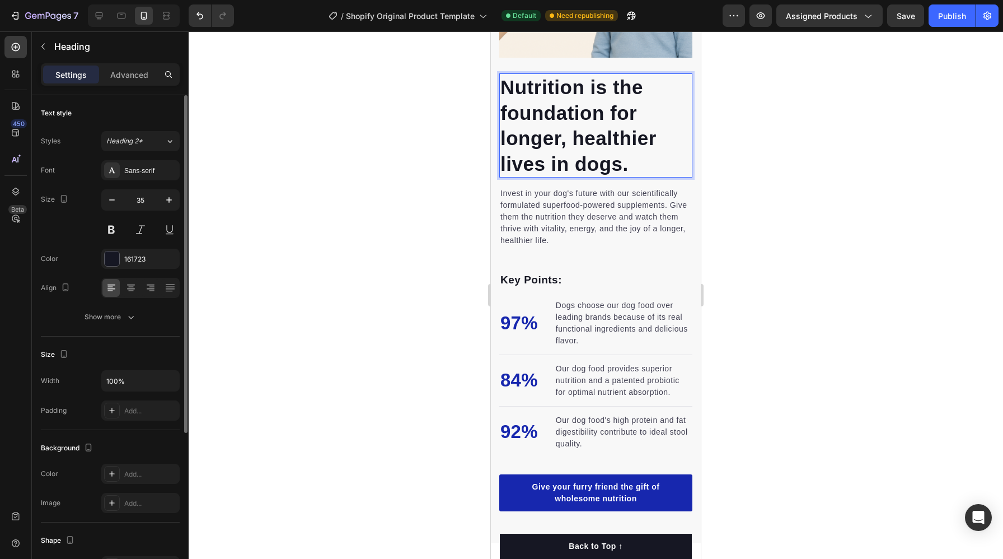
click at [631, 165] on p "Nutrition is the foundation for longer, healthier lives in dogs." at bounding box center [595, 125] width 191 height 102
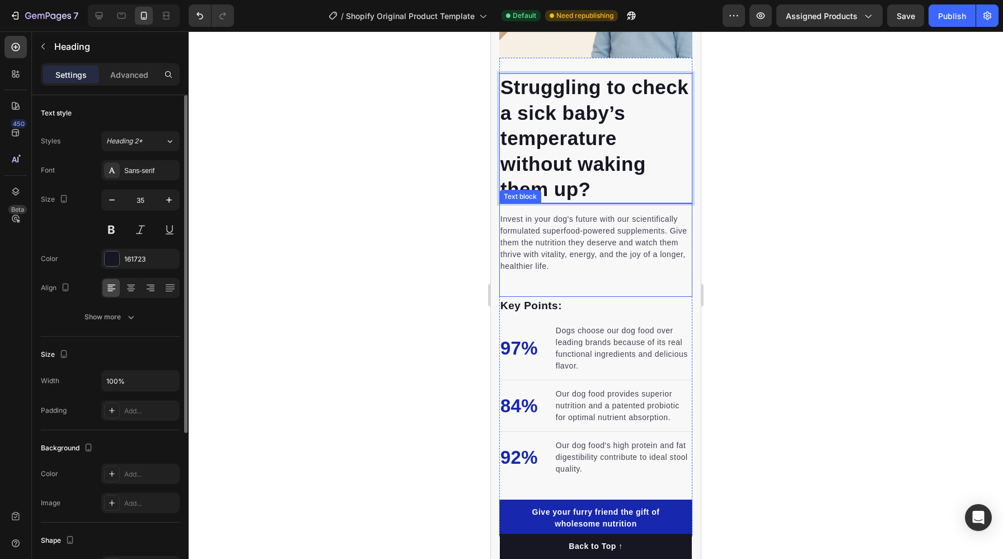
click at [556, 262] on p "Invest in your dog's future with our scientifically formulated superfood-powere…" at bounding box center [595, 242] width 191 height 59
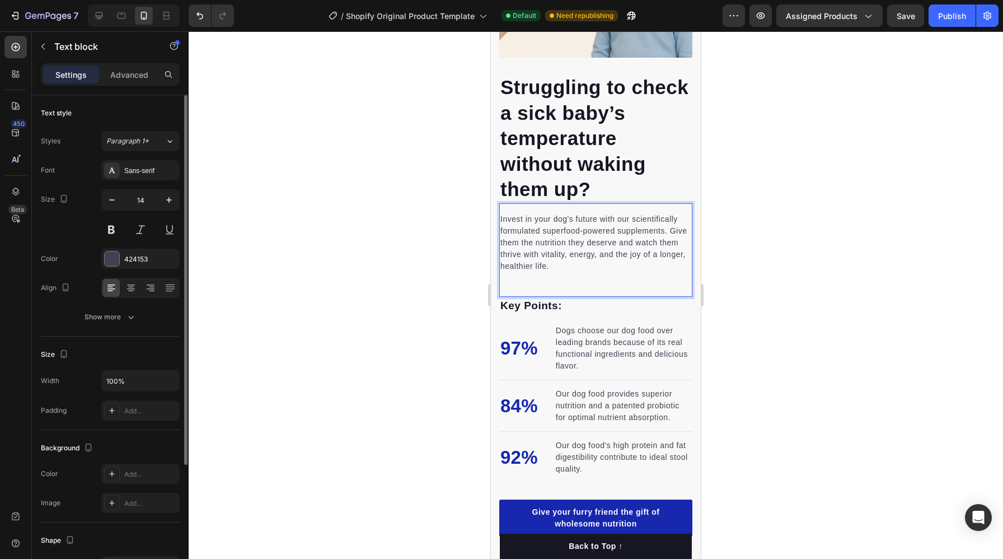
click at [556, 262] on p "Invest in your dog's future with our scientifically formulated superfood-powere…" at bounding box center [595, 242] width 191 height 59
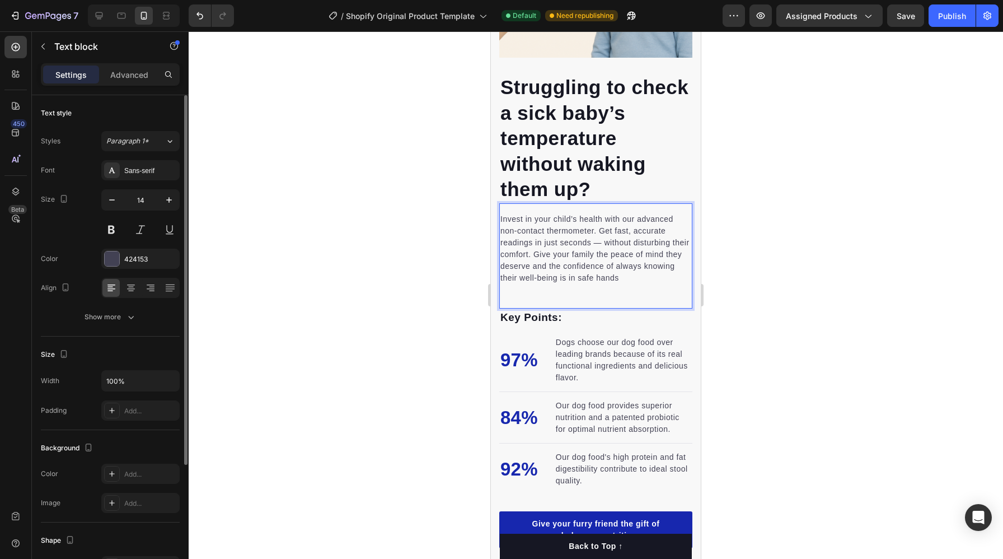
click at [602, 242] on p "Invest in your child’s health with our advanced non-contact thermometer. Get fa…" at bounding box center [595, 248] width 191 height 71
click at [537, 279] on p "Invest in your child’s health with our advanced non-contact thermometer. Get fa…" at bounding box center [595, 248] width 191 height 71
click at [648, 338] on p "Dogs choose our dog food over leading brands because of its real functional ing…" at bounding box center [623, 359] width 135 height 47
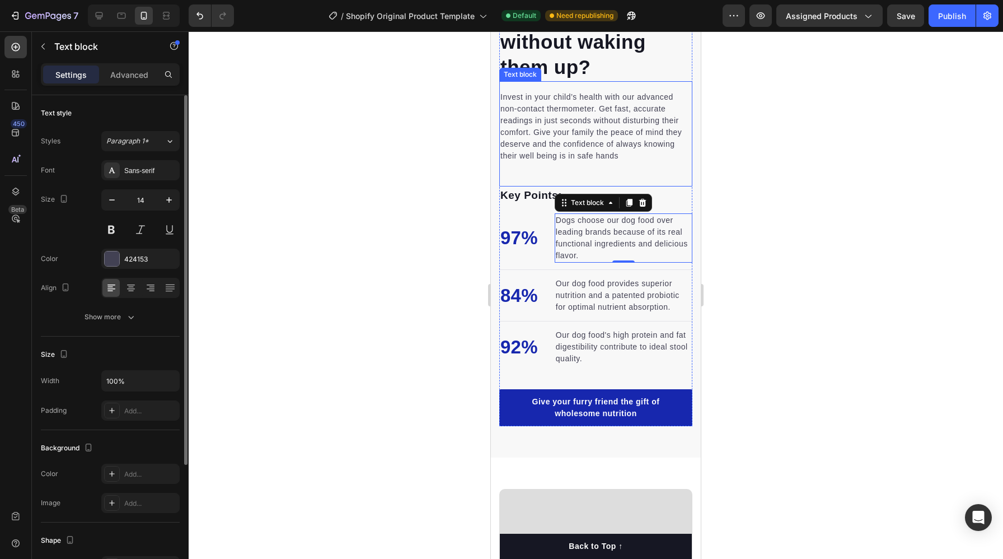
scroll to position [1159, 0]
click at [578, 252] on p "Dogs choose our dog food over leading brands because of its real functional ing…" at bounding box center [623, 237] width 135 height 47
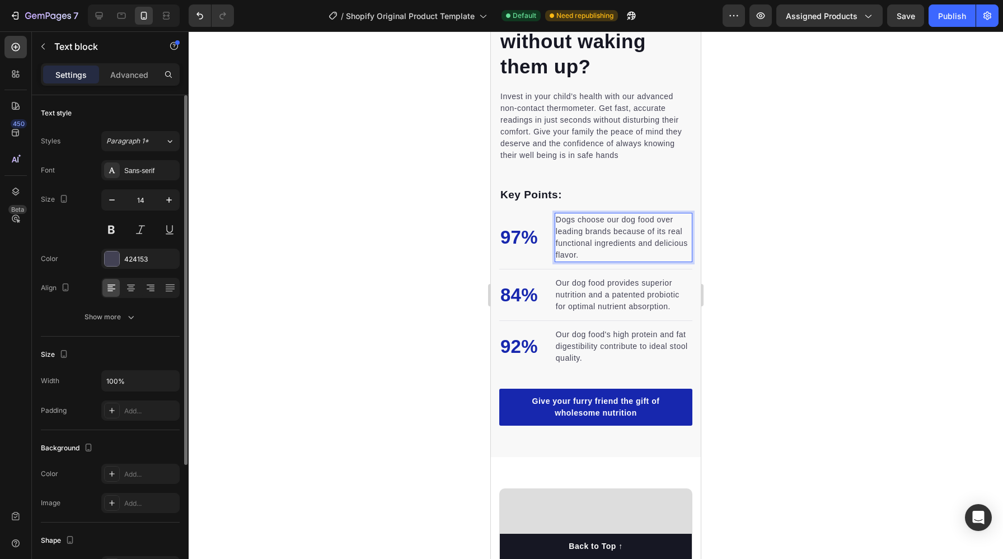
click at [578, 252] on p "Dogs choose our dog food over leading brands because of its real functional ing…" at bounding box center [623, 237] width 135 height 47
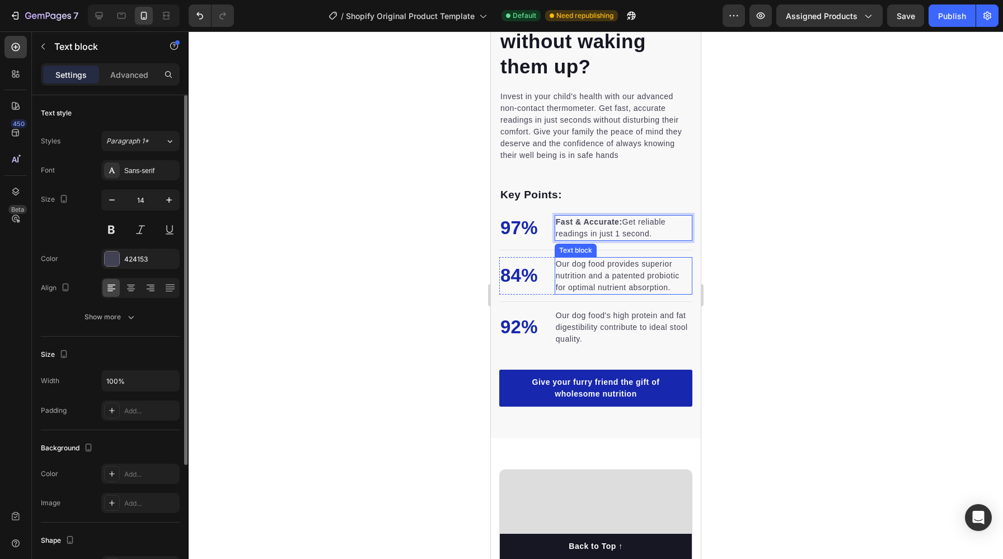
click at [593, 278] on p "Our dog food provides superior nutrition and a patented probiotic for optimal n…" at bounding box center [623, 275] width 135 height 35
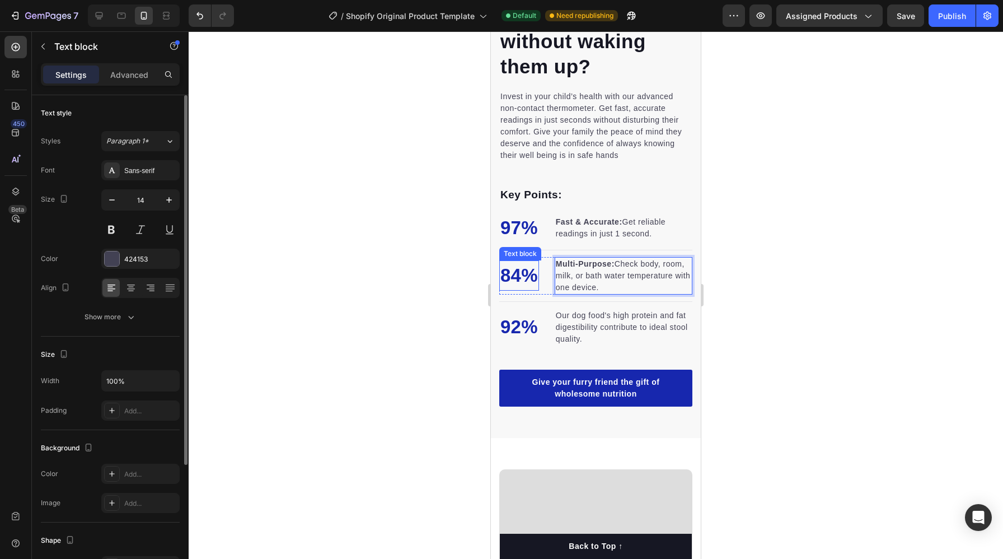
click at [522, 280] on p "84%" at bounding box center [518, 275] width 37 height 28
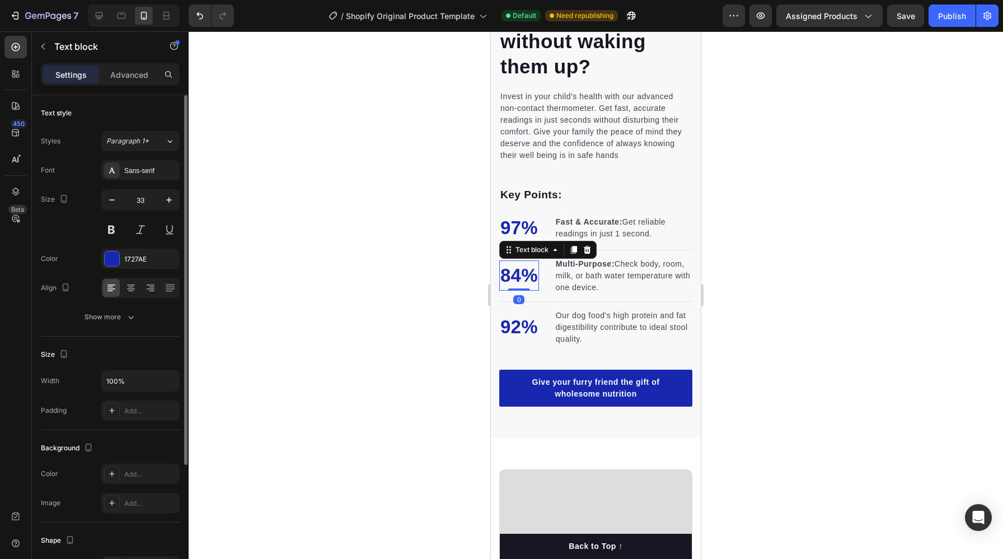
click at [522, 279] on p "84%" at bounding box center [518, 275] width 37 height 28
click at [588, 333] on p "Our dog food's high protein and fat digestibility contribute to ideal stool qua…" at bounding box center [623, 327] width 135 height 35
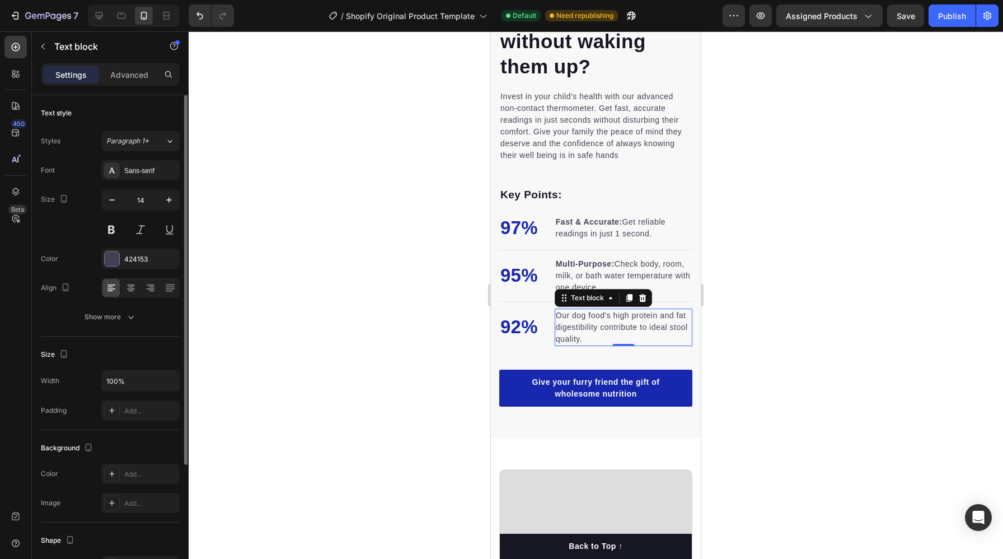
click at [588, 333] on p "Our dog food's high protein and fat digestibility contribute to ideal stool qua…" at bounding box center [623, 327] width 135 height 35
click at [424, 368] on div at bounding box center [596, 294] width 814 height 527
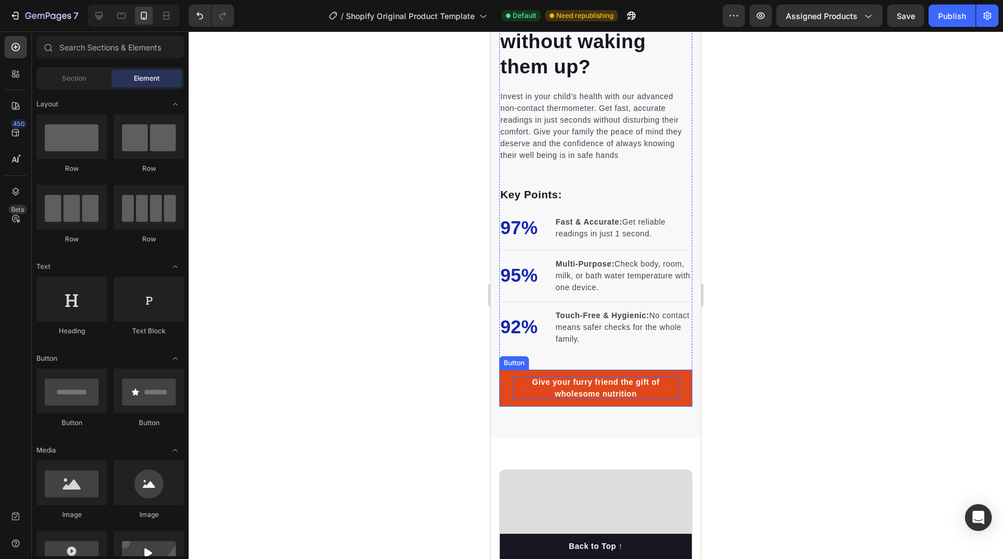
click at [581, 388] on div "Give your furry friend the gift of wholesome nutrition" at bounding box center [596, 388] width 166 height 24
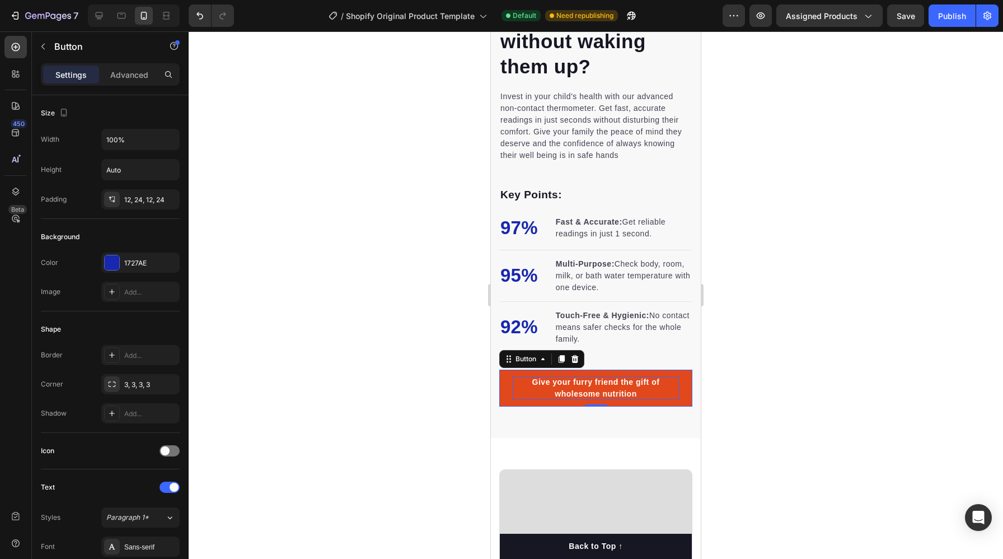
click at [636, 393] on div "Give your furry friend the gift of wholesome nutrition" at bounding box center [596, 388] width 166 height 24
click at [636, 393] on p "Give your furry friend the gift of wholesome nutrition" at bounding box center [596, 388] width 166 height 24
click at [538, 383] on p "Give yourself a peace of mind & Invest in Your Child's Health" at bounding box center [596, 388] width 166 height 24
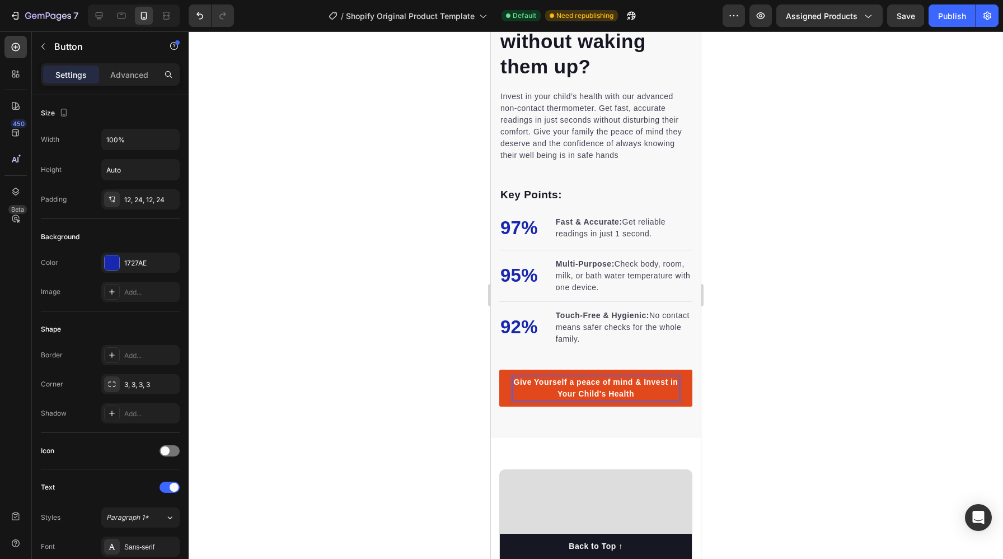
click at [582, 384] on p "Give Yourself a peace of mind & Invest in Your Child's Health" at bounding box center [596, 388] width 166 height 24
click at [618, 383] on p "Give Yourself a Peace of mind & Invest in Your Child's Health" at bounding box center [596, 388] width 166 height 24
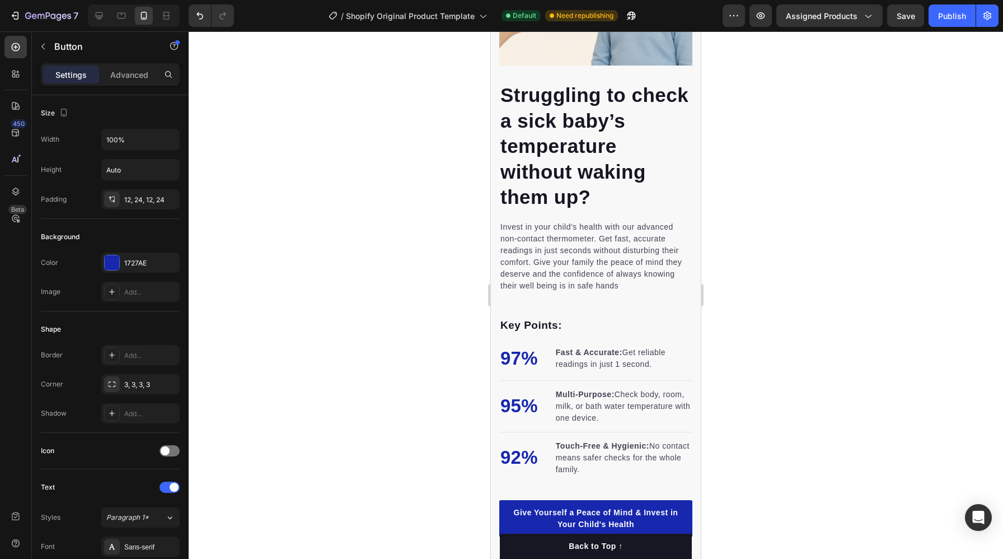
scroll to position [1029, 0]
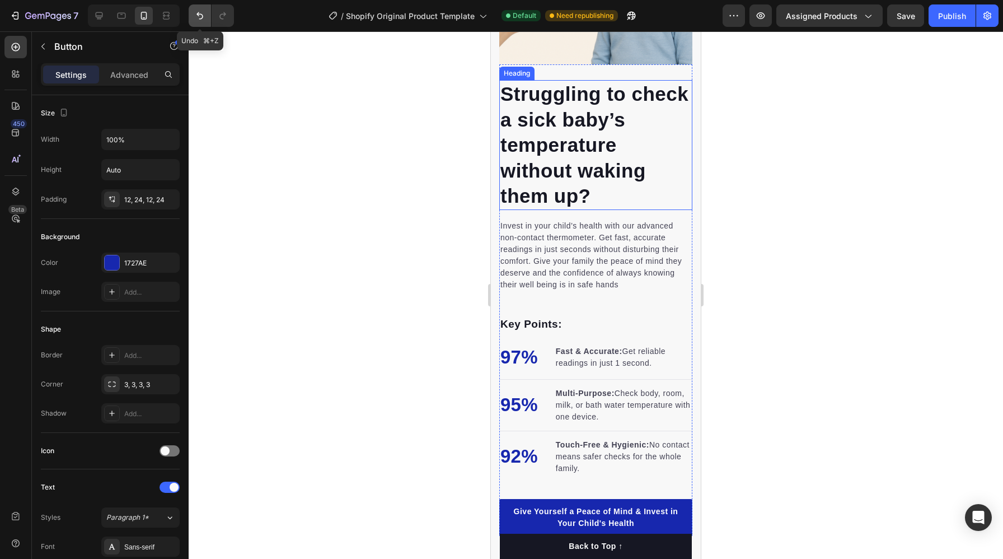
click at [201, 17] on icon "Undo/Redo" at bounding box center [199, 15] width 11 height 11
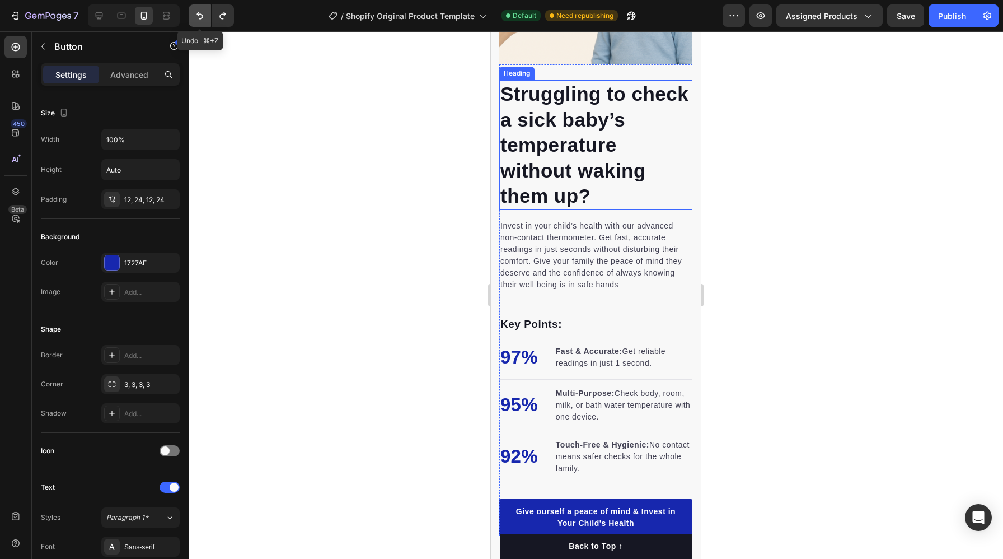
click at [201, 17] on icon "Undo/Redo" at bounding box center [199, 15] width 11 height 11
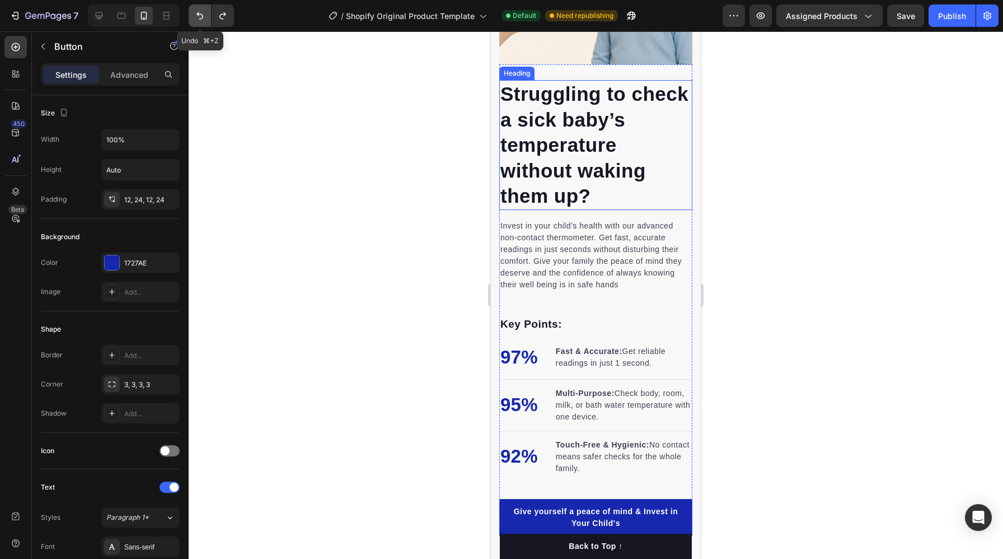
click at [201, 17] on icon "Undo/Redo" at bounding box center [199, 15] width 11 height 11
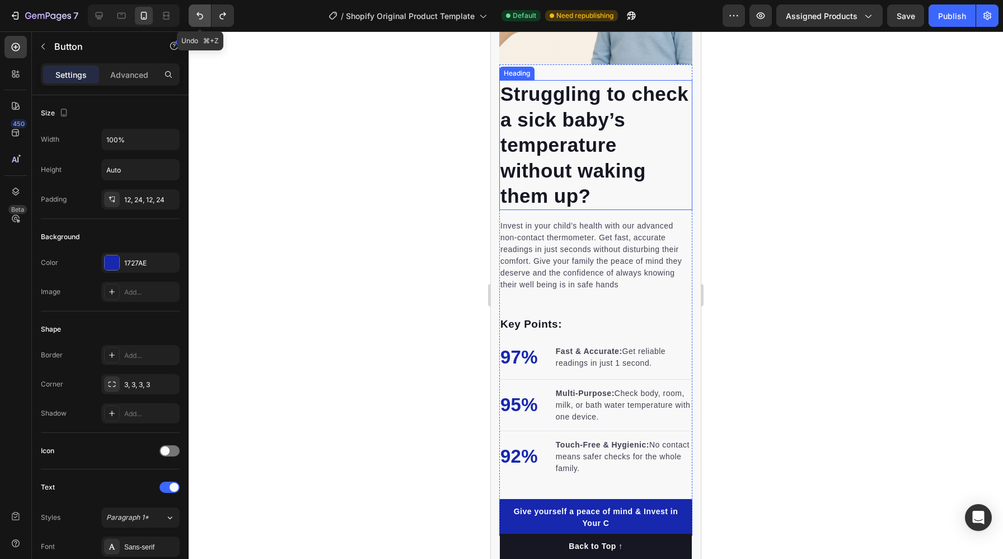
click at [201, 17] on icon "Undo/Redo" at bounding box center [199, 15] width 11 height 11
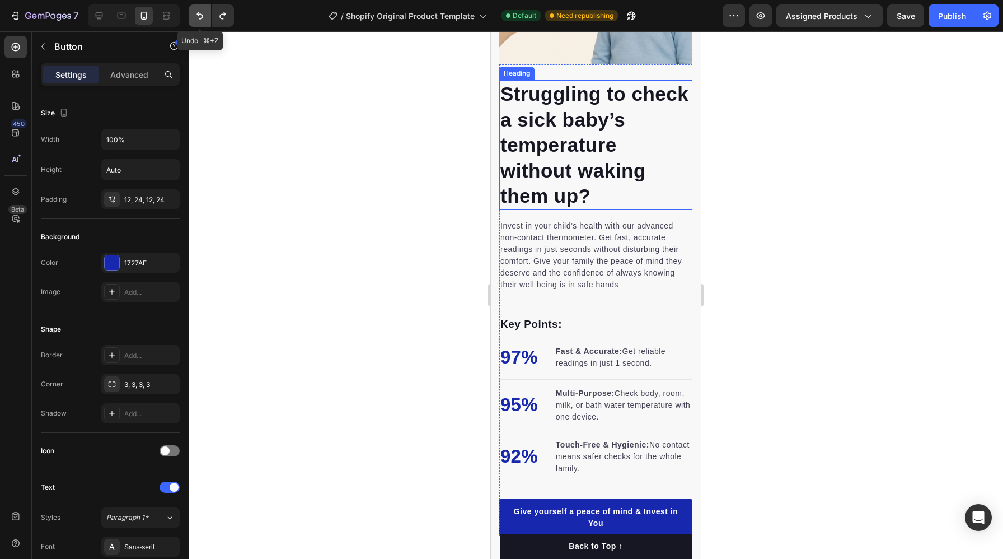
click at [201, 17] on icon "Undo/Redo" at bounding box center [199, 15] width 11 height 11
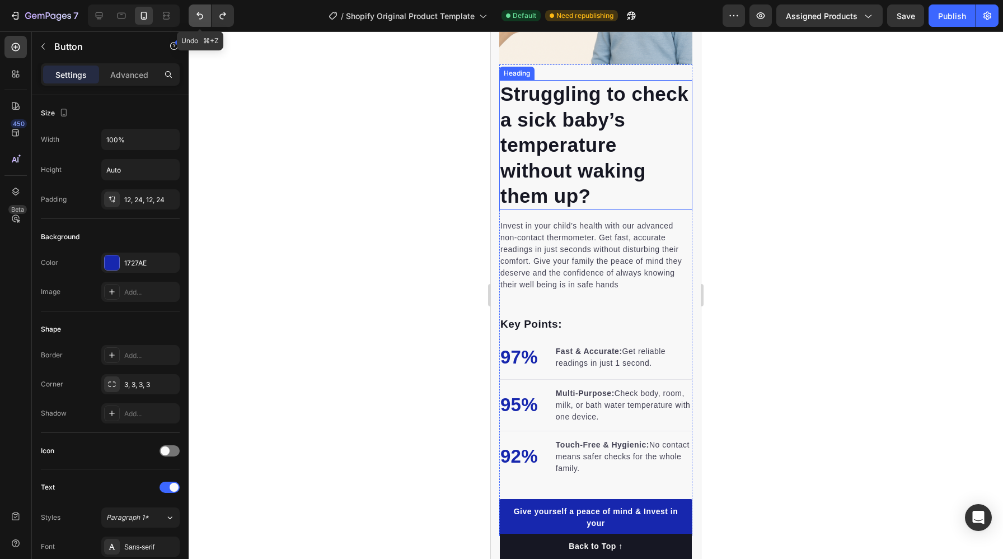
click at [201, 17] on icon "Undo/Redo" at bounding box center [199, 15] width 11 height 11
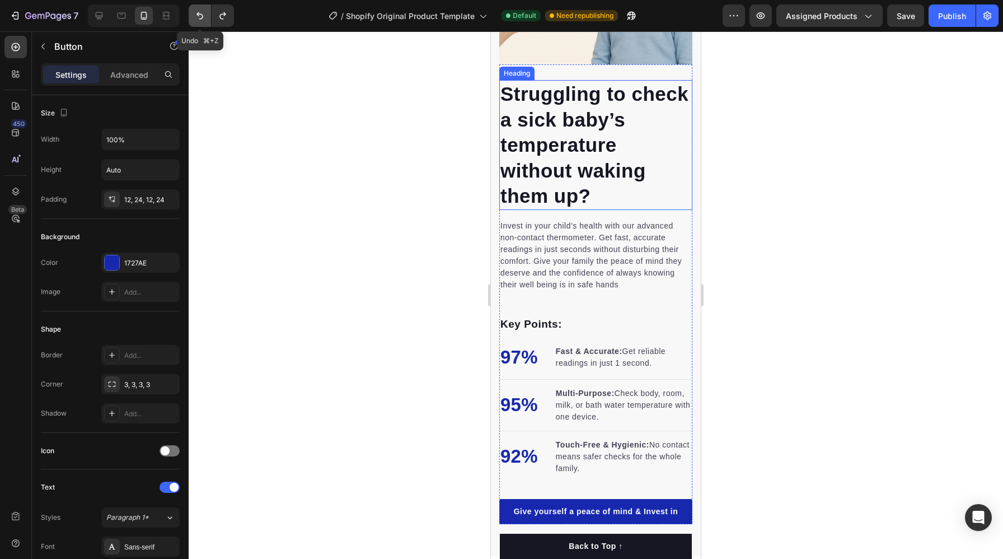
click at [201, 17] on icon "Undo/Redo" at bounding box center [199, 15] width 11 height 11
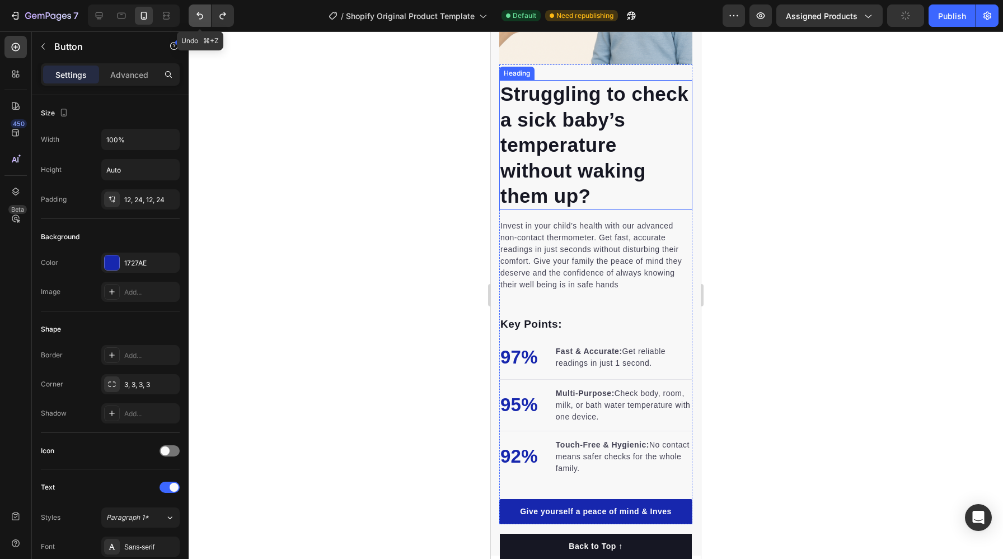
click at [201, 17] on icon "Undo/Redo" at bounding box center [199, 15] width 11 height 11
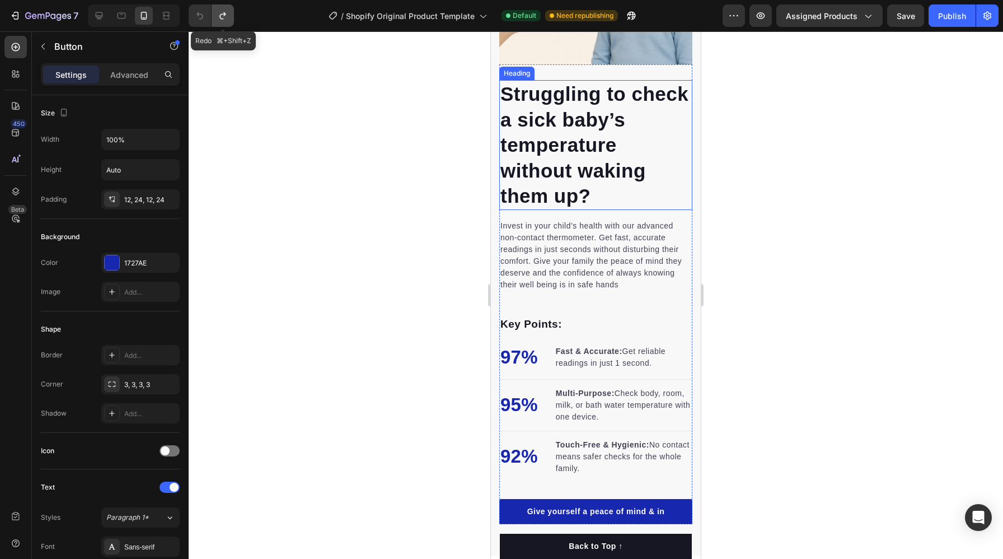
click at [223, 18] on icon "Undo/Redo" at bounding box center [222, 15] width 11 height 11
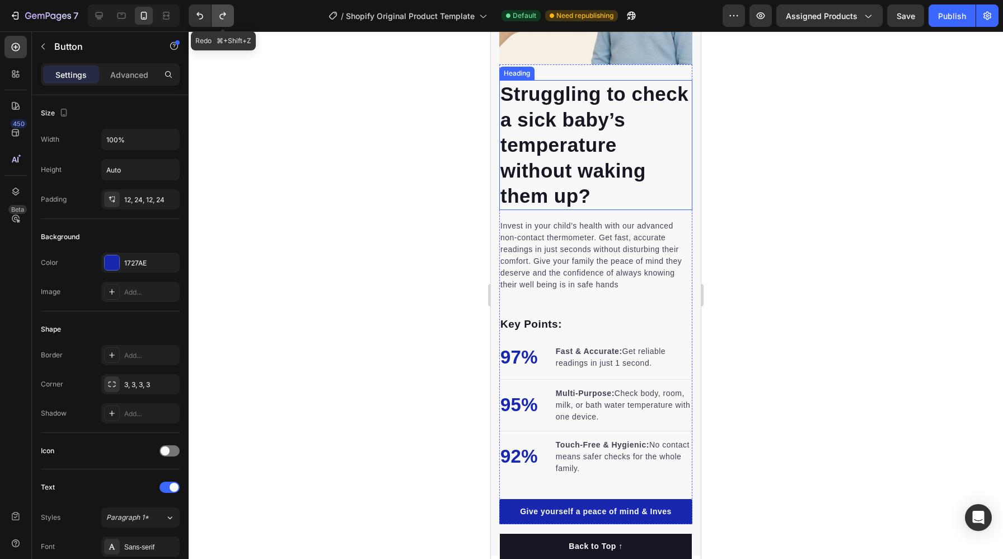
click at [223, 18] on icon "Undo/Redo" at bounding box center [222, 15] width 11 height 11
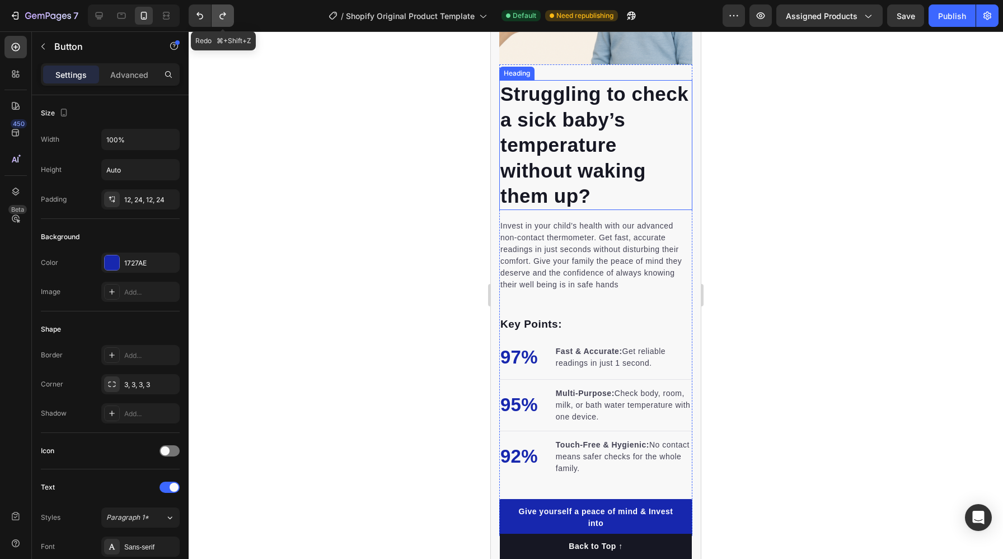
click at [223, 18] on icon "Undo/Redo" at bounding box center [222, 15] width 11 height 11
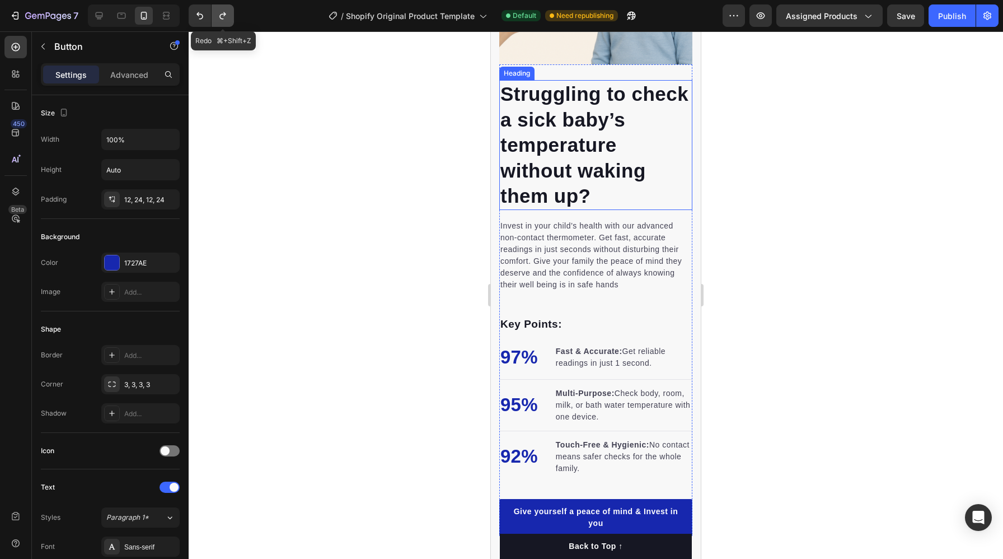
click at [223, 18] on icon "Undo/Redo" at bounding box center [222, 15] width 11 height 11
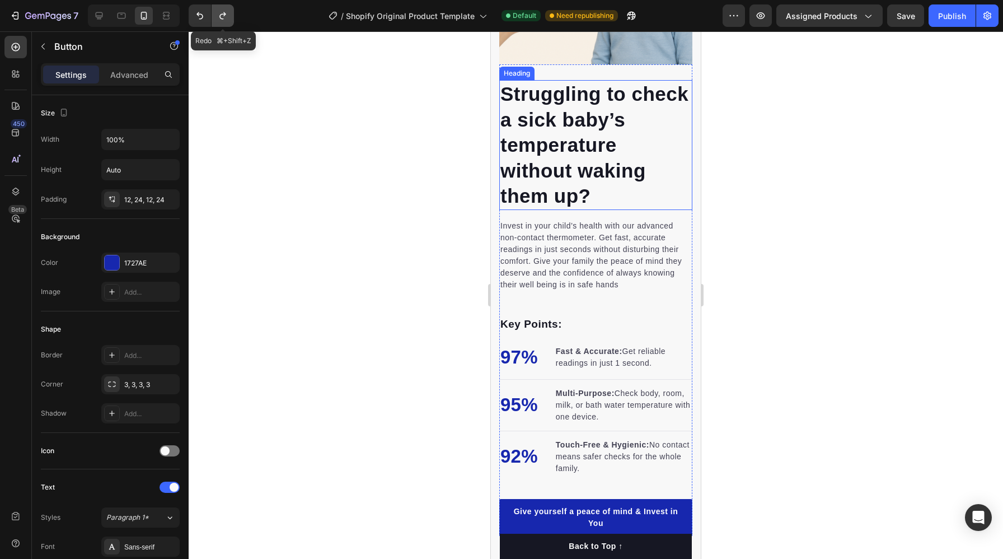
click at [223, 18] on icon "Undo/Redo" at bounding box center [222, 15] width 11 height 11
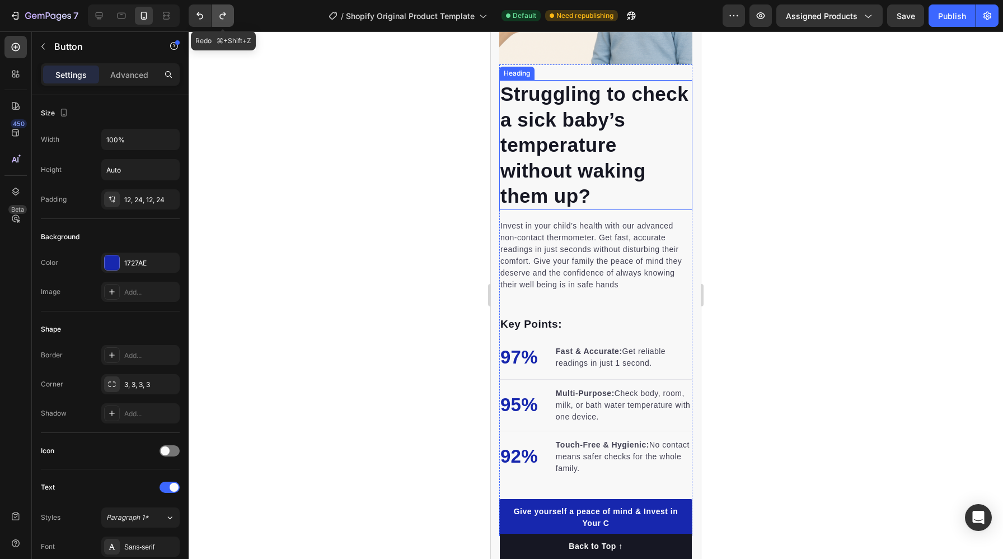
click at [223, 18] on icon "Undo/Redo" at bounding box center [222, 15] width 11 height 11
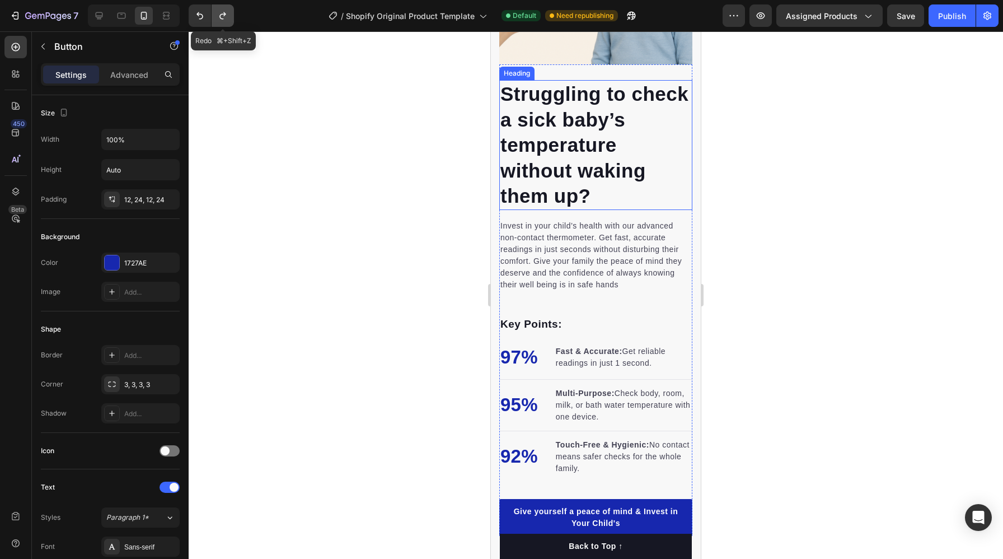
click at [223, 18] on icon "Undo/Redo" at bounding box center [222, 15] width 11 height 11
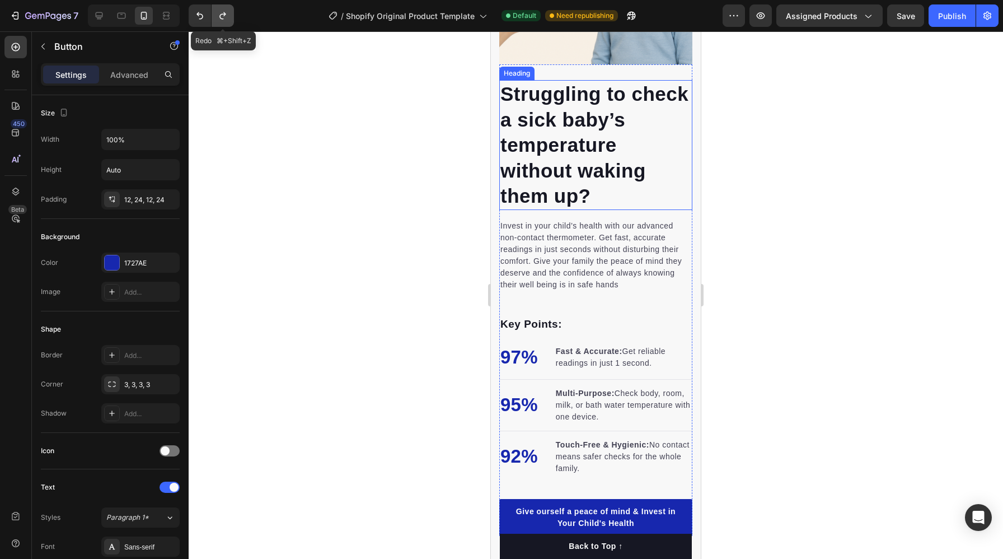
click at [223, 18] on icon "Undo/Redo" at bounding box center [222, 15] width 11 height 11
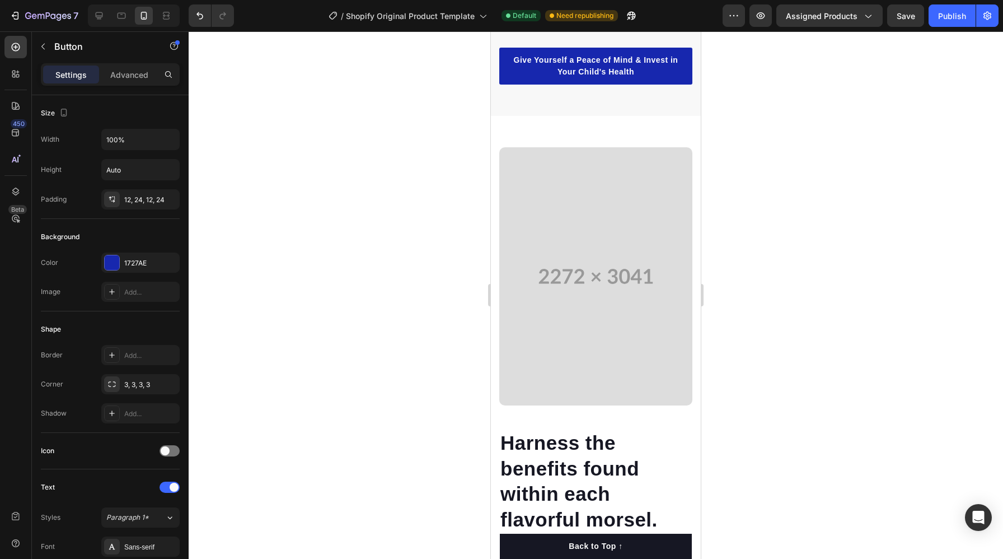
scroll to position [1480, 0]
click at [603, 308] on video at bounding box center [595, 277] width 193 height 259
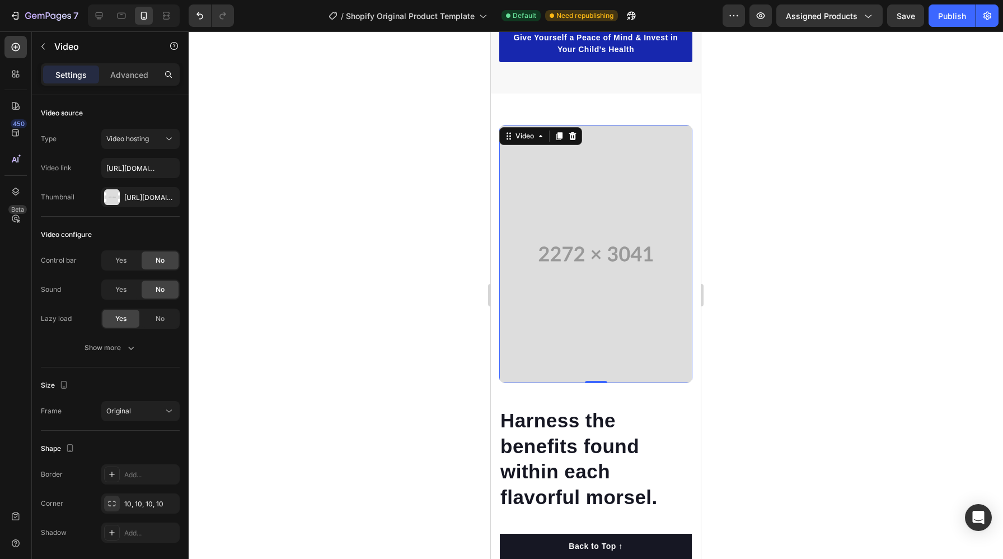
scroll to position [1502, 0]
click at [149, 142] on span "Video hosting" at bounding box center [127, 138] width 43 height 8
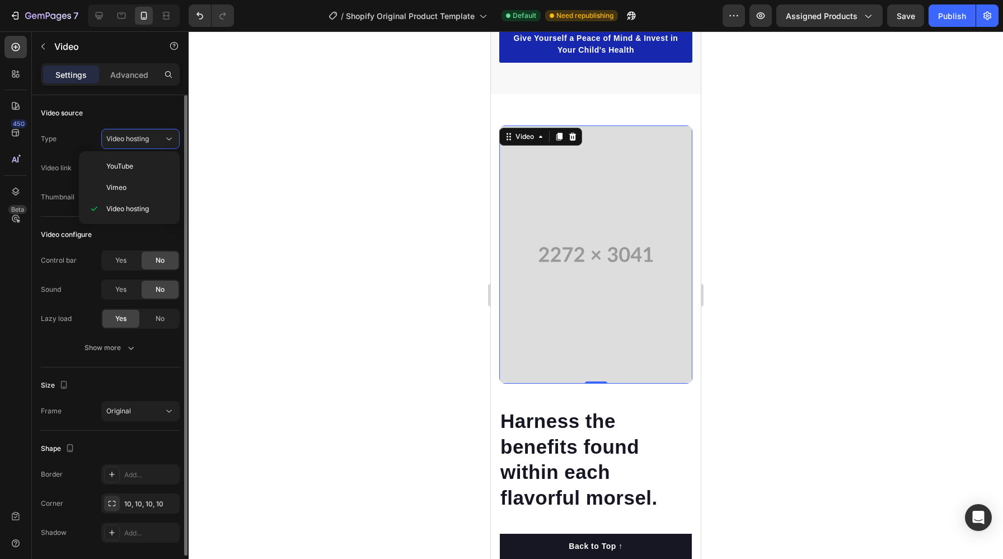
click at [140, 118] on div "Video source" at bounding box center [110, 113] width 139 height 18
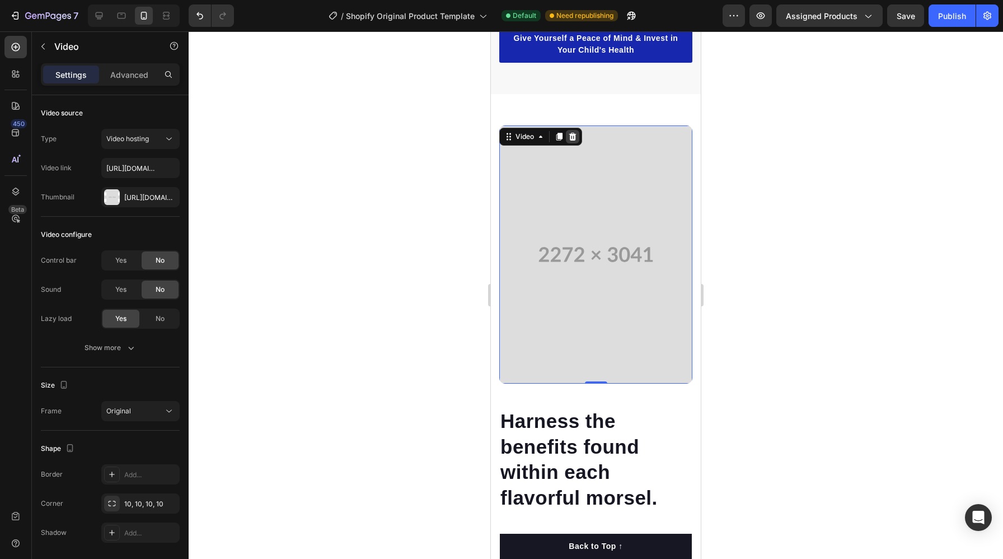
click at [574, 139] on icon at bounding box center [572, 136] width 7 height 8
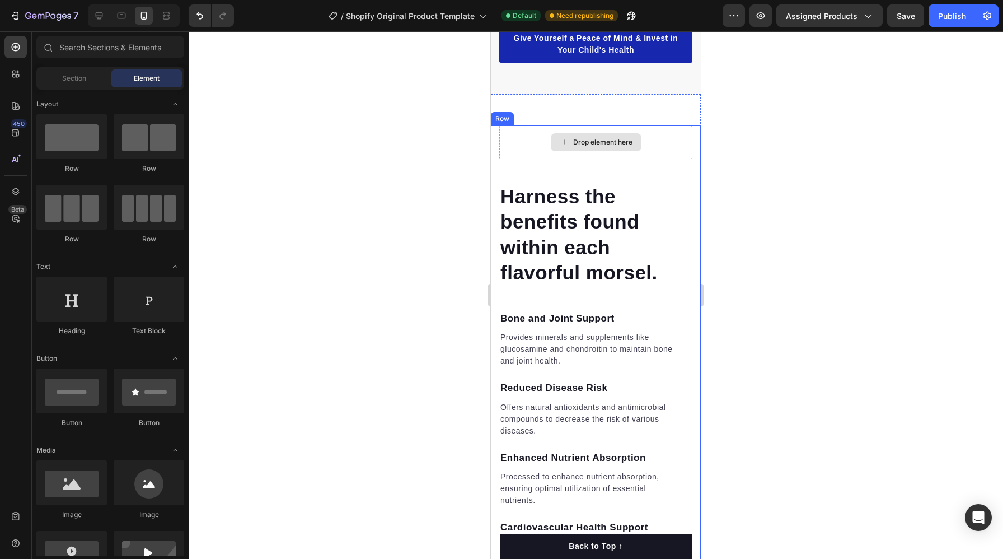
click at [594, 144] on div "Drop element here" at bounding box center [602, 142] width 59 height 9
click at [84, 478] on div at bounding box center [71, 482] width 71 height 45
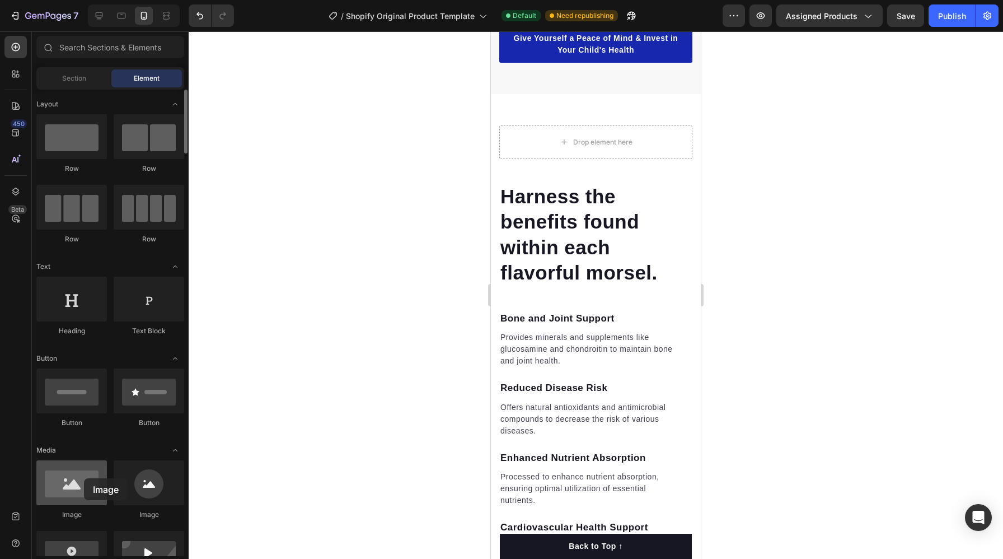
click at [84, 478] on div at bounding box center [71, 482] width 71 height 45
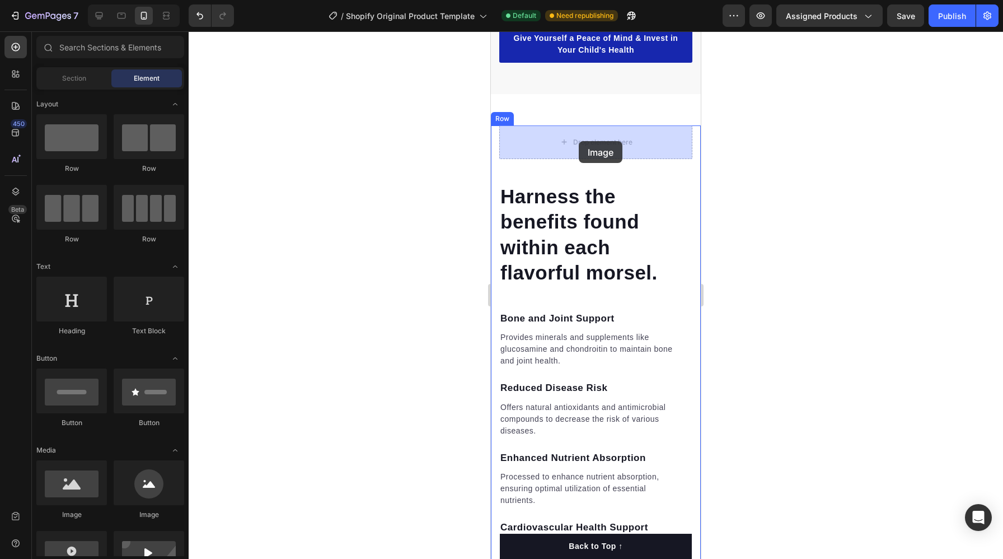
drag, startPoint x: 575, startPoint y: 509, endPoint x: 579, endPoint y: 141, distance: 368.3
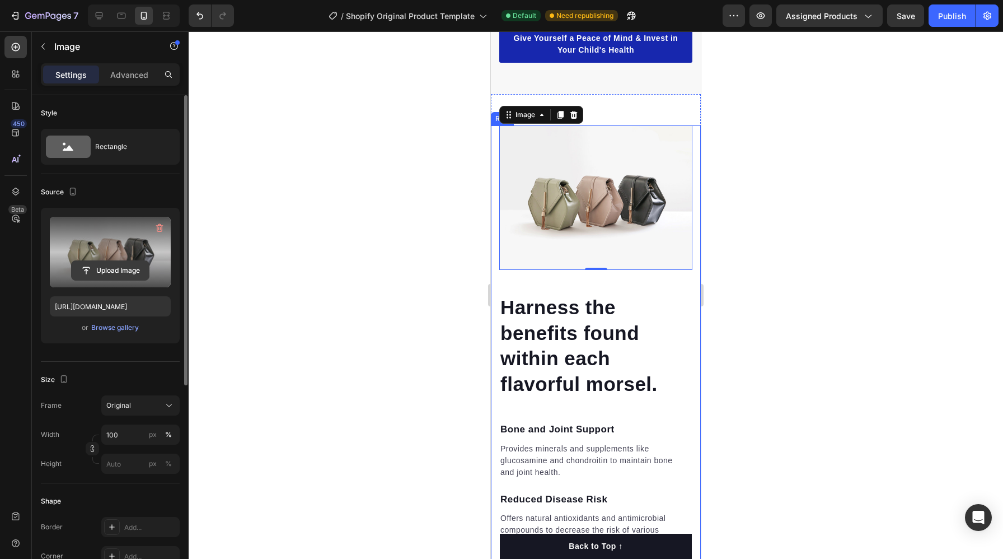
click at [117, 274] on input "file" at bounding box center [110, 270] width 77 height 19
click at [111, 267] on input "file" at bounding box center [110, 270] width 77 height 19
click at [126, 267] on input "file" at bounding box center [110, 270] width 77 height 19
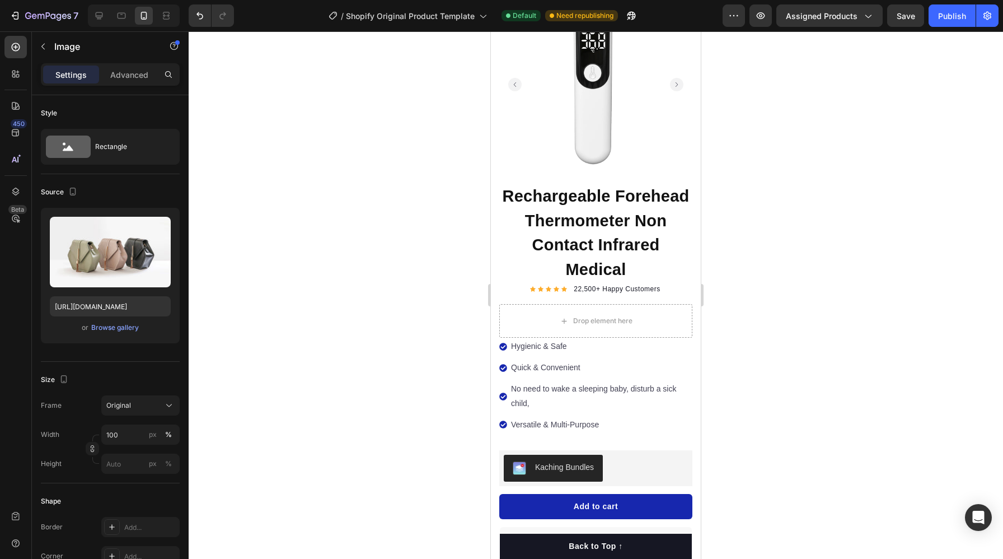
scroll to position [0, 0]
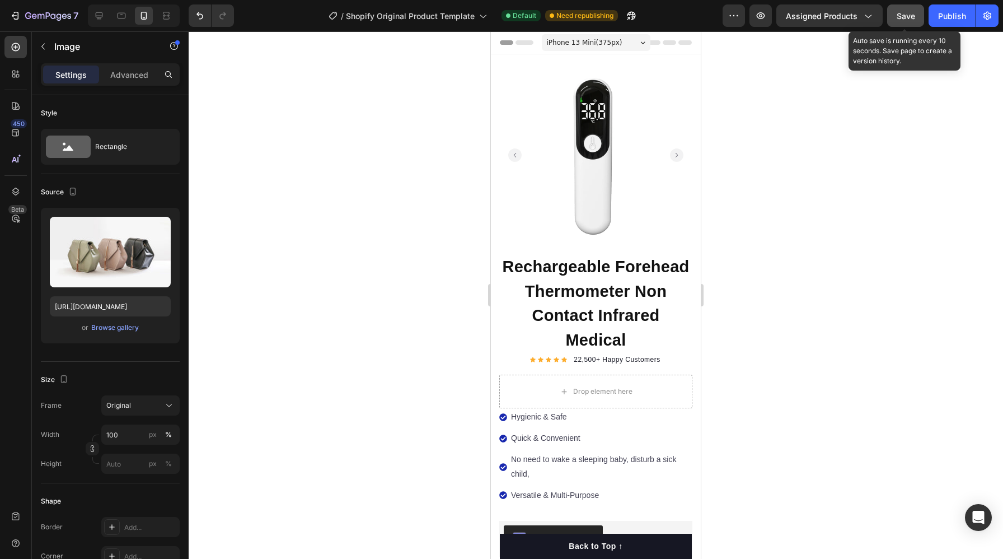
click at [911, 21] on button "Save" at bounding box center [905, 15] width 37 height 22
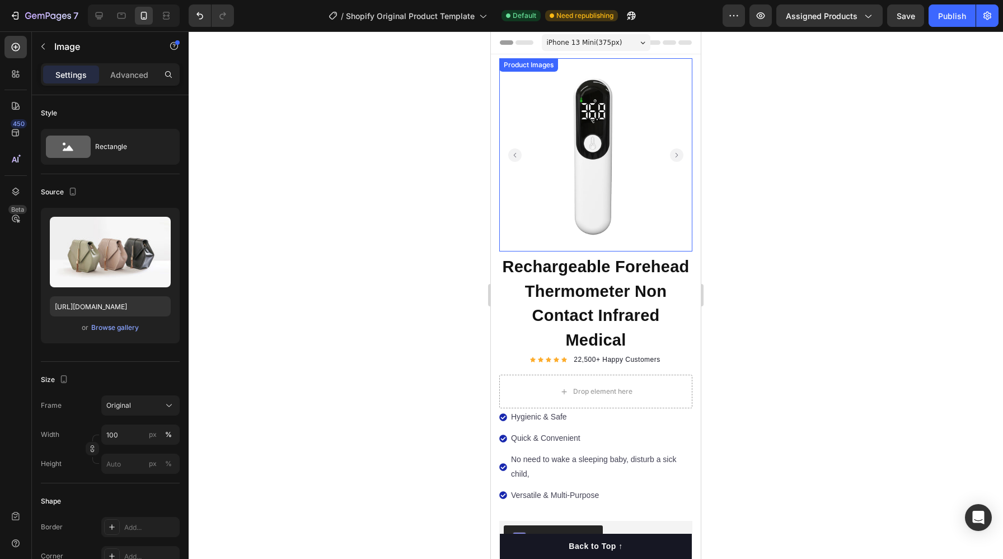
click at [678, 149] on rect "Carousel Next Arrow" at bounding box center [676, 154] width 13 height 13
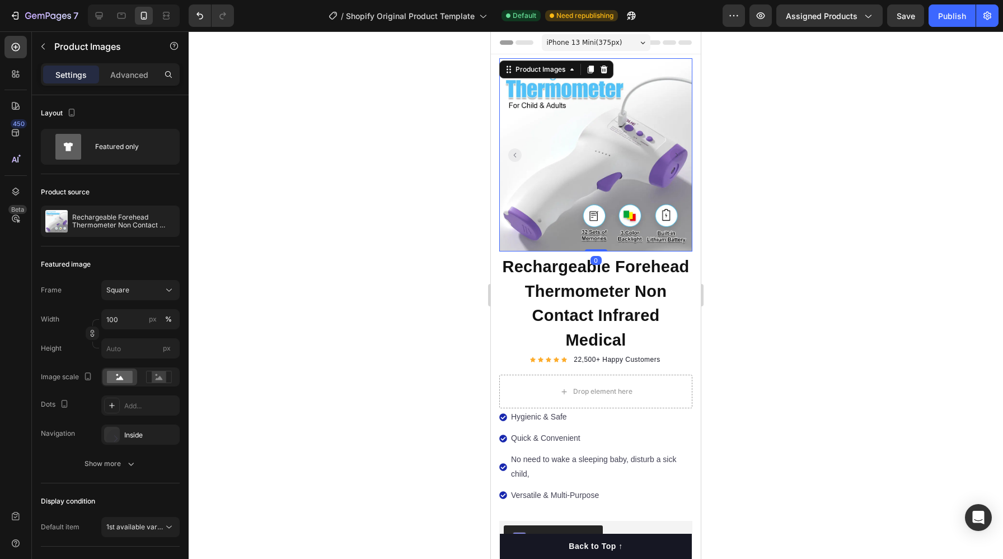
click at [678, 149] on rect "Carousel Next Arrow" at bounding box center [676, 154] width 13 height 13
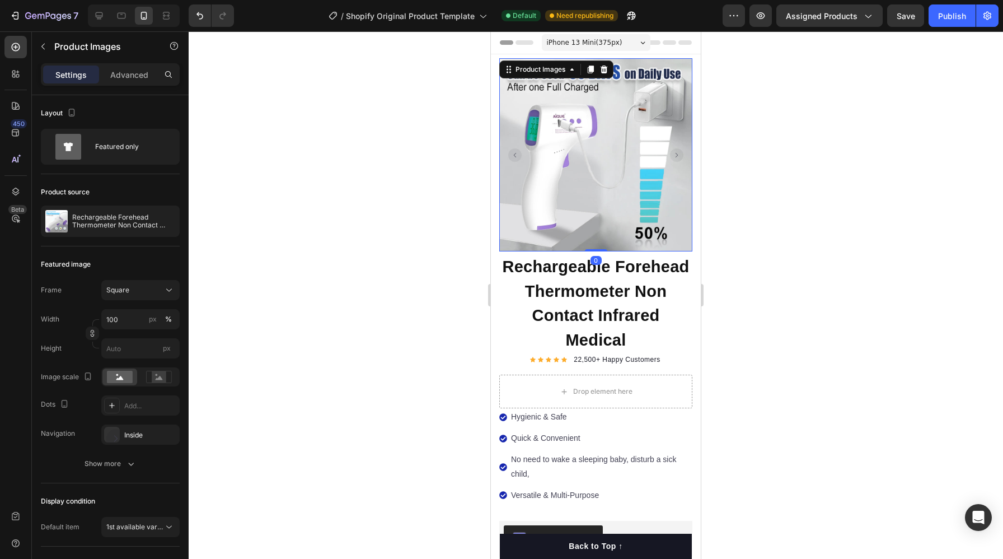
click at [678, 149] on rect "Carousel Next Arrow" at bounding box center [676, 154] width 13 height 13
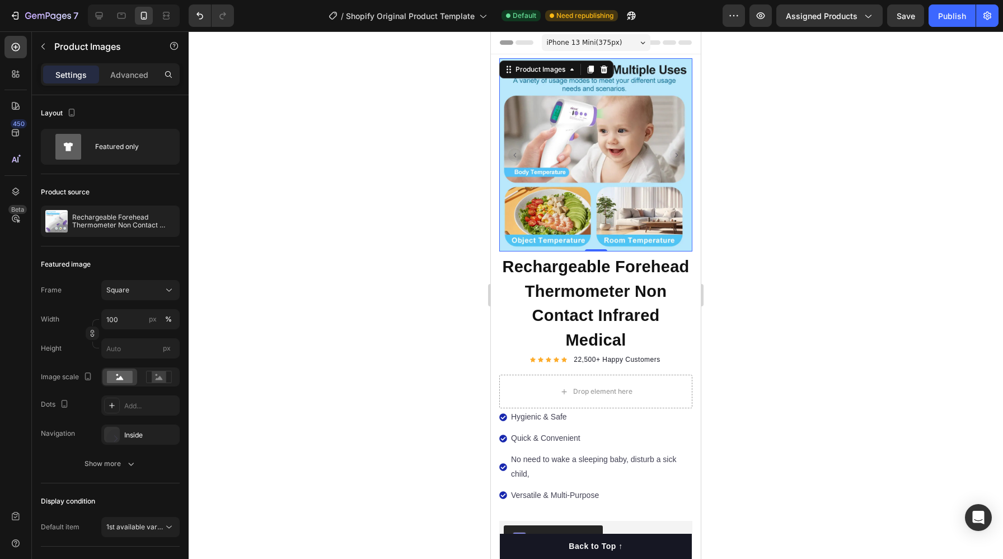
click at [678, 149] on rect "Carousel Next Arrow" at bounding box center [676, 154] width 13 height 13
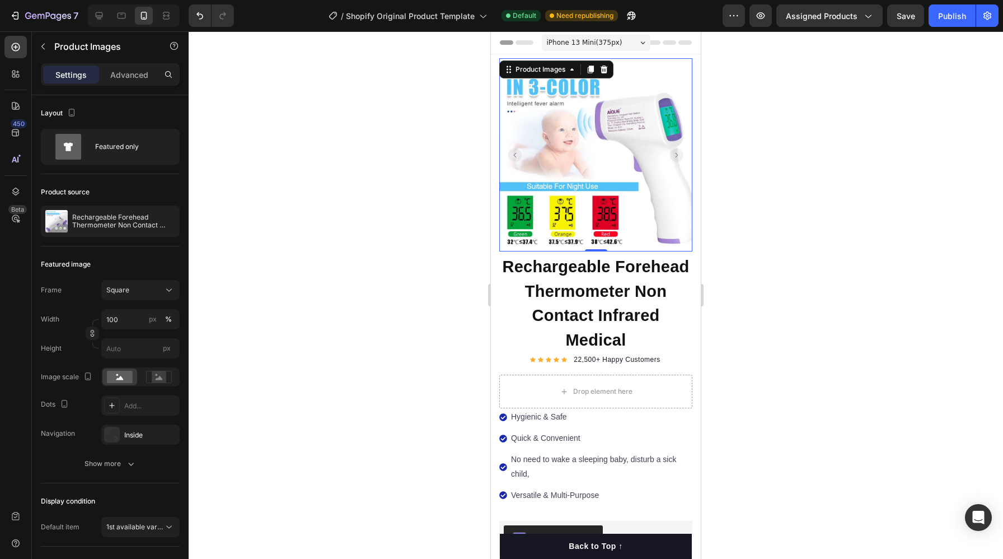
click at [678, 149] on rect "Carousel Next Arrow" at bounding box center [676, 154] width 13 height 13
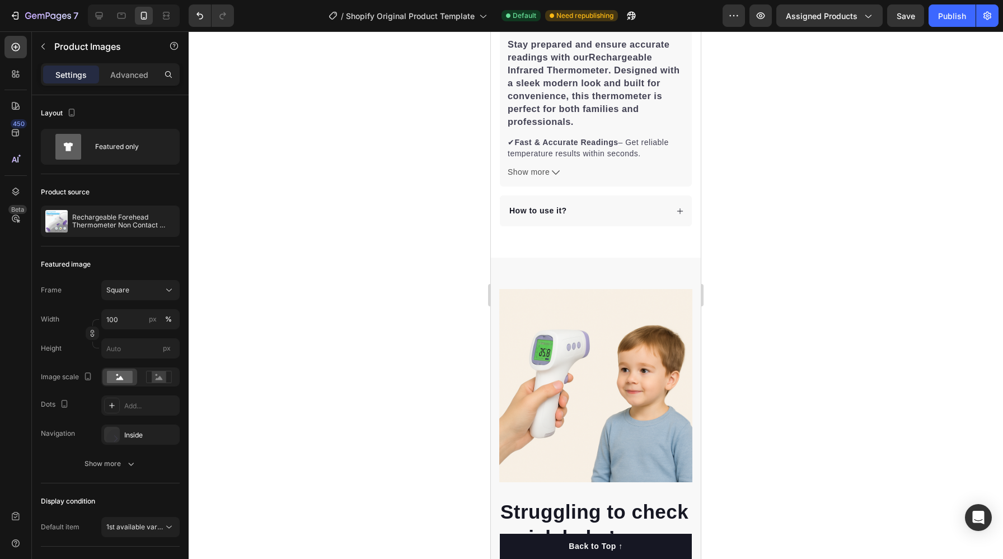
scroll to position [613, 0]
click at [826, 20] on span "Assigned Products" at bounding box center [822, 16] width 72 height 12
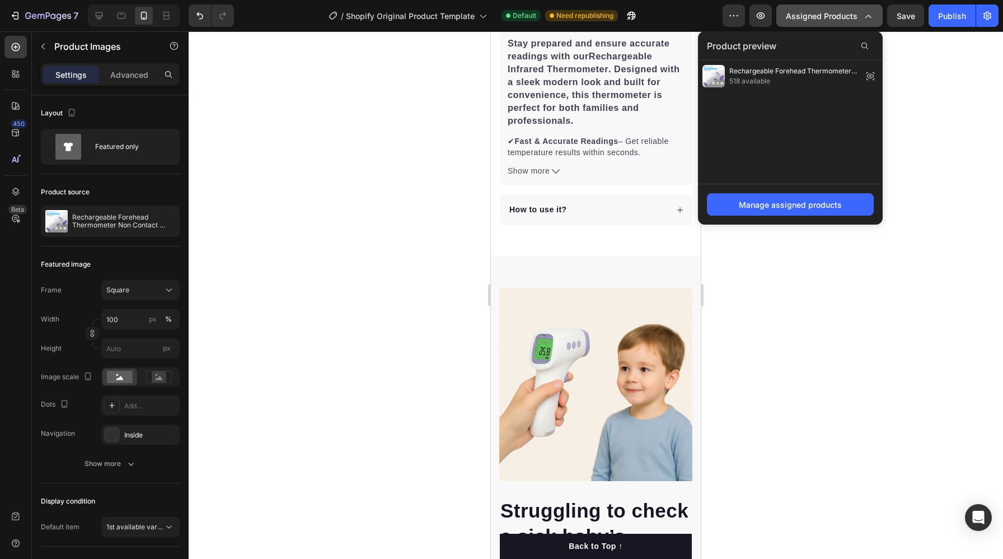
click at [826, 20] on span "Assigned Products" at bounding box center [822, 16] width 72 height 12
